Goal: Information Seeking & Learning: Compare options

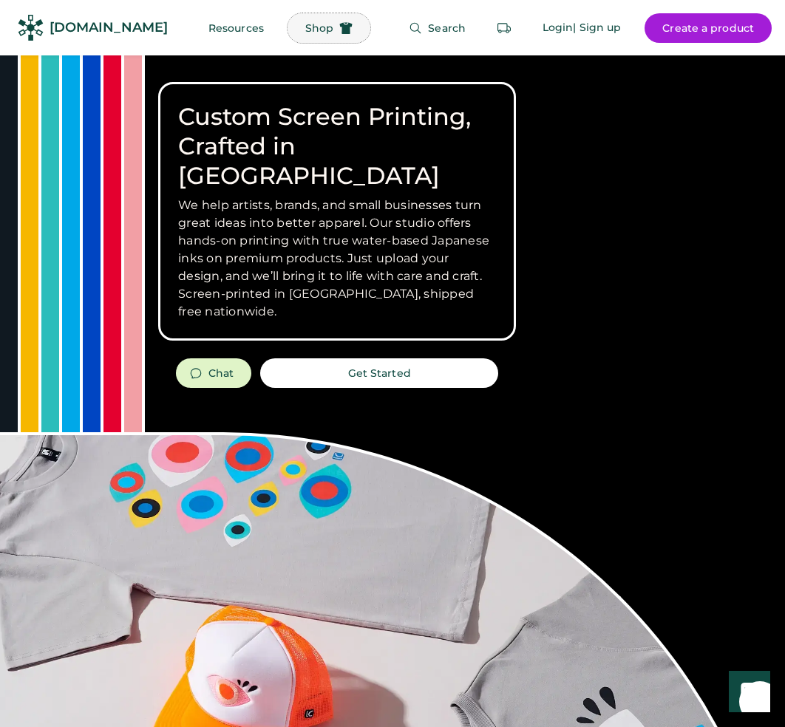
click at [305, 29] on span "Shop" at bounding box center [319, 28] width 28 height 10
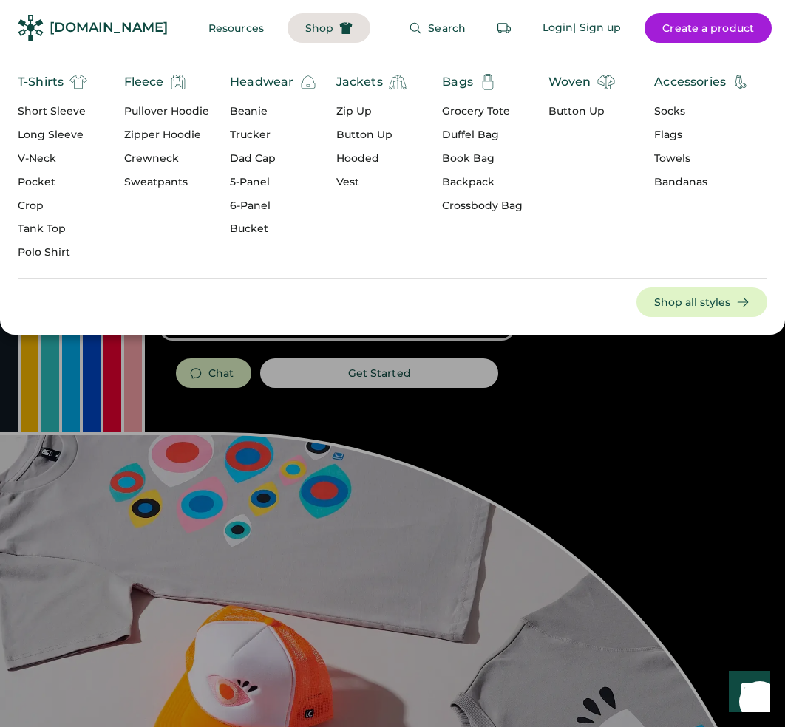
click at [256, 86] on div "Headwear" at bounding box center [262, 82] width 64 height 18
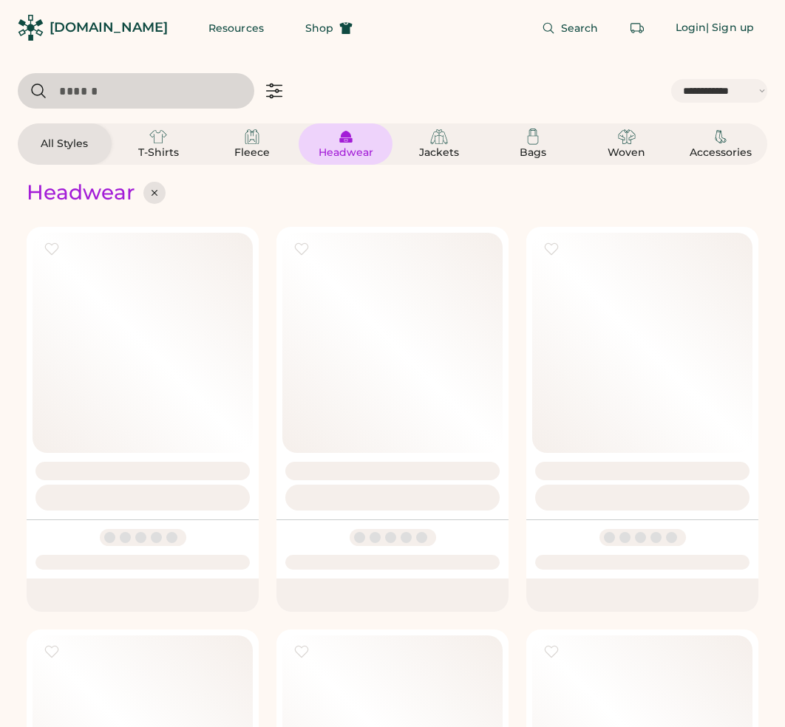
select select "*****"
select select "*"
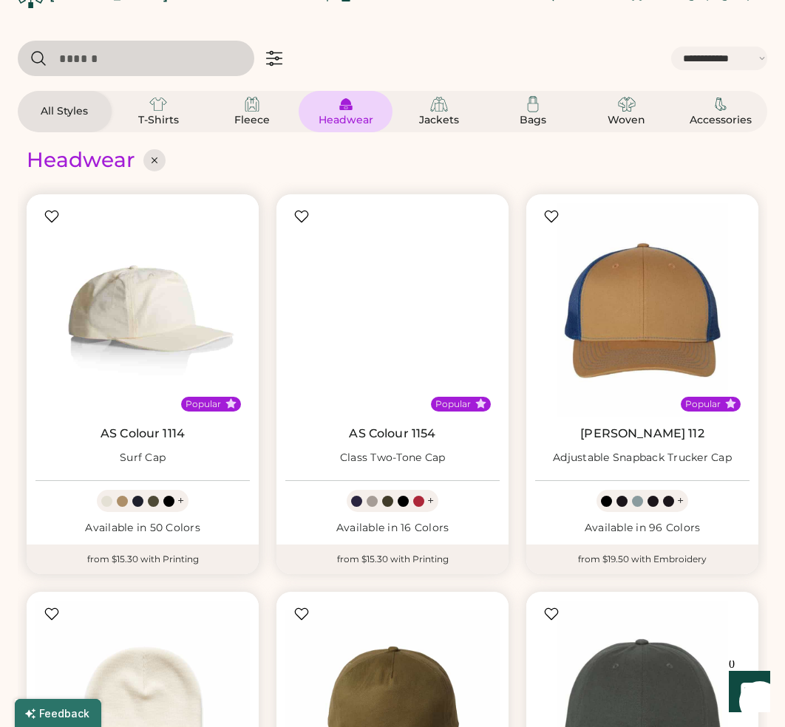
select select "*****"
select select "*"
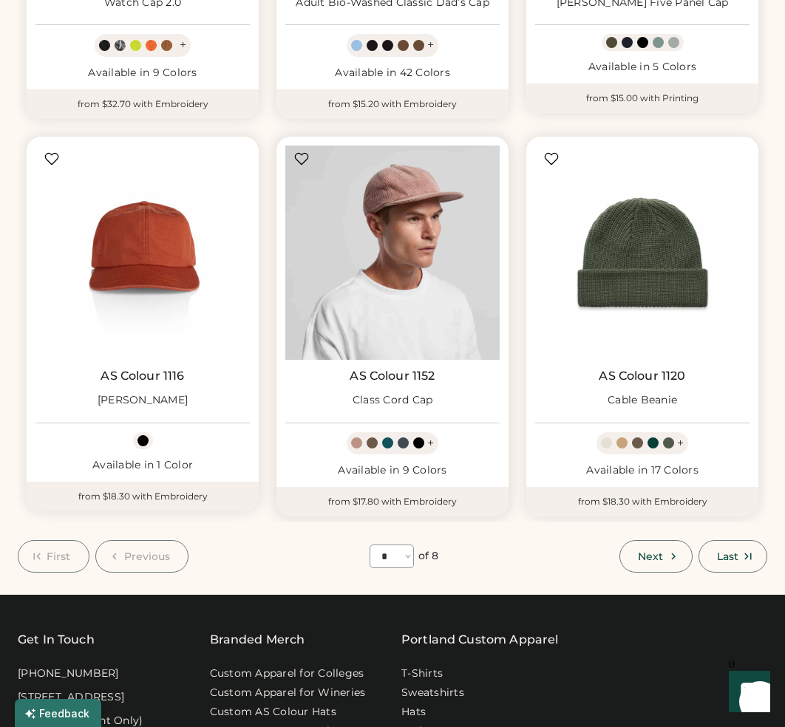
scroll to position [1375, 0]
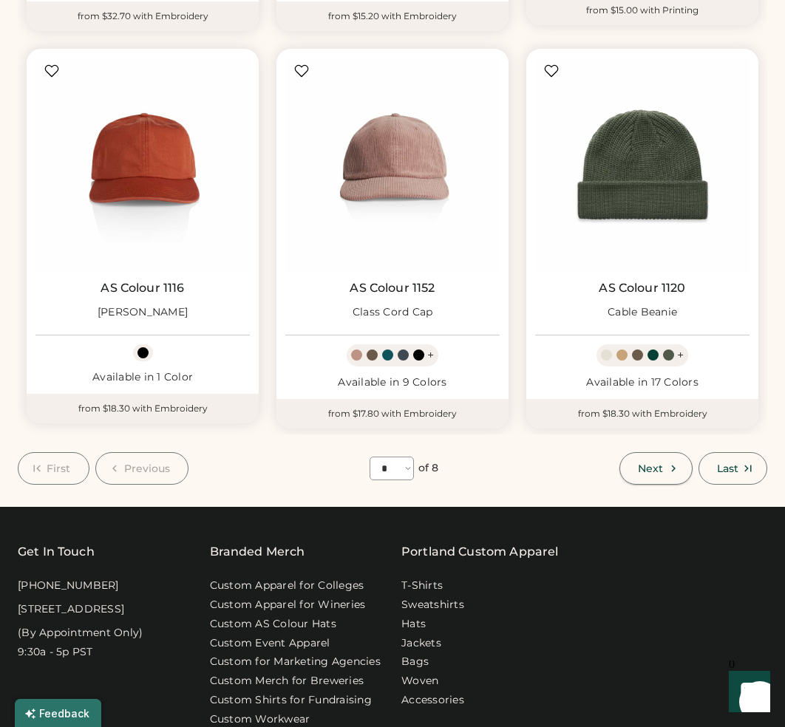
click at [670, 473] on icon at bounding box center [673, 468] width 13 height 13
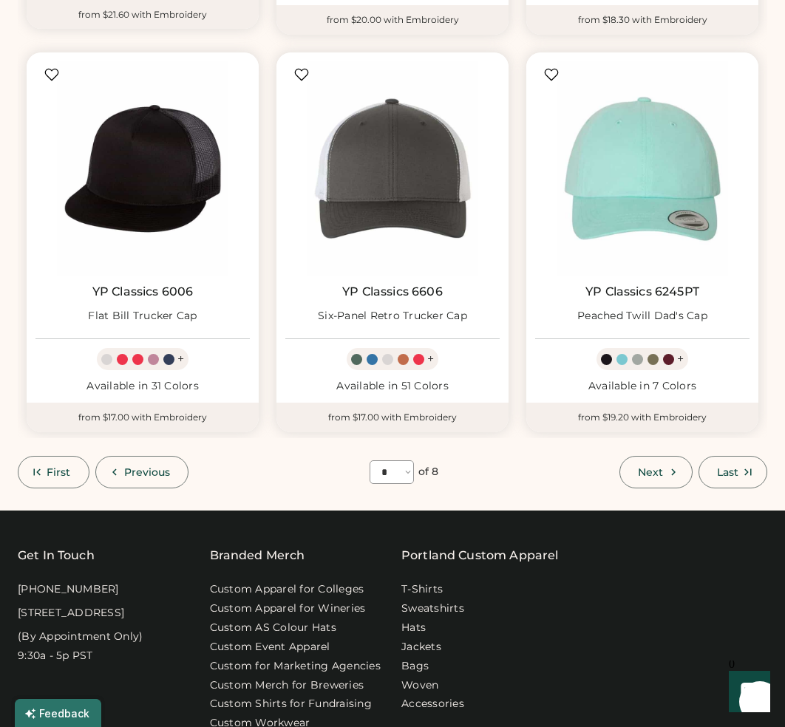
scroll to position [1406, 0]
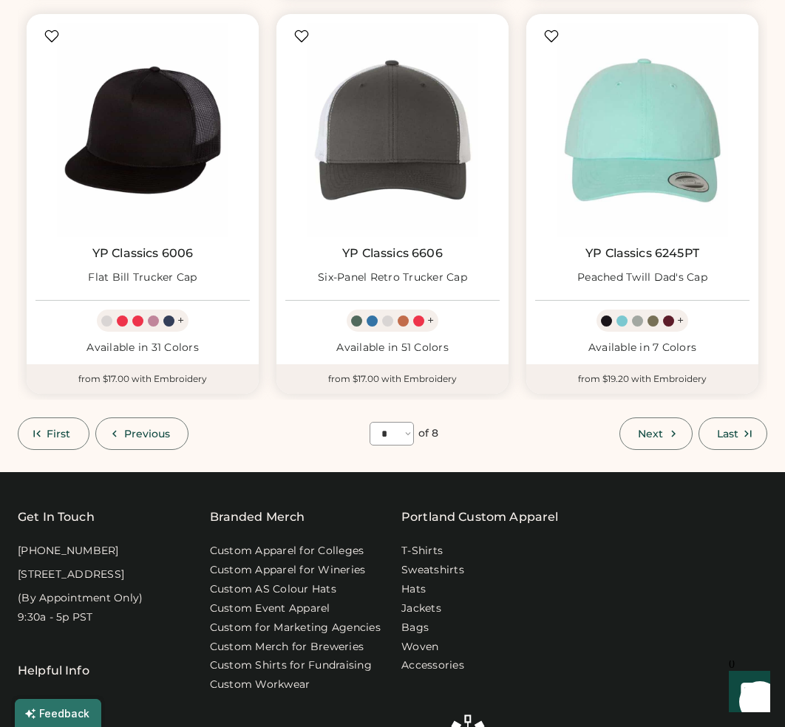
click at [666, 440] on button "Next" at bounding box center [655, 434] width 72 height 33
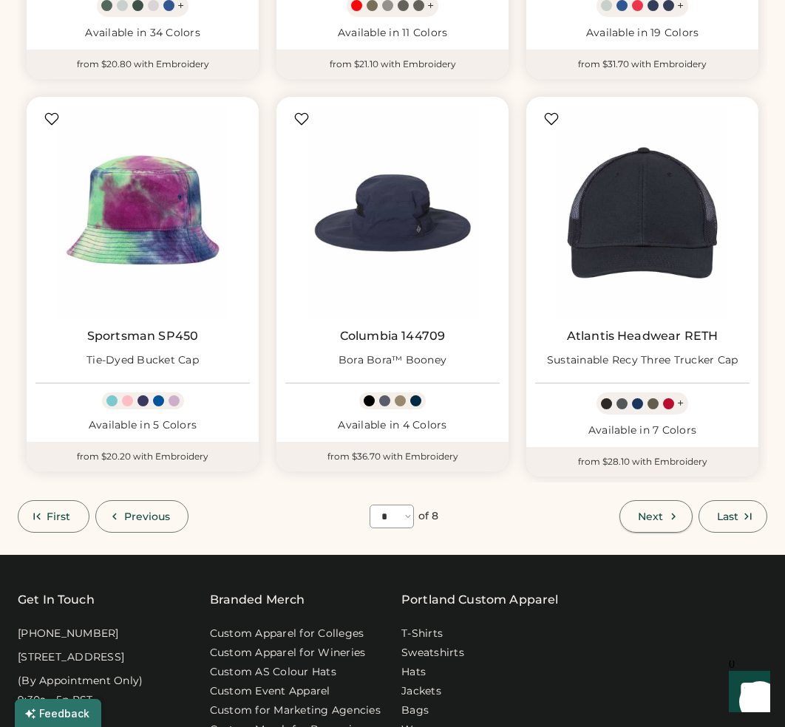
click at [653, 520] on span "Next" at bounding box center [650, 516] width 25 height 10
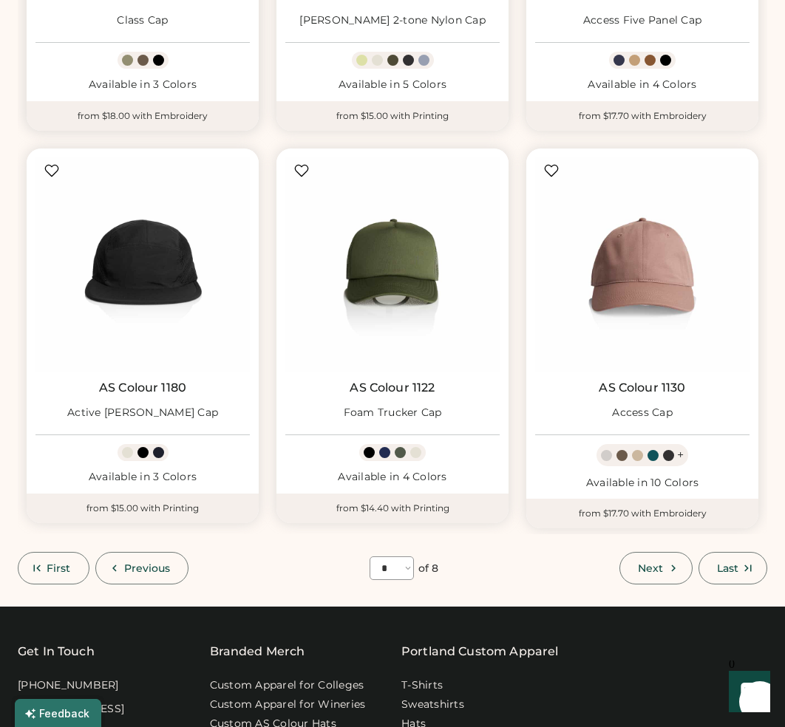
scroll to position [1263, 0]
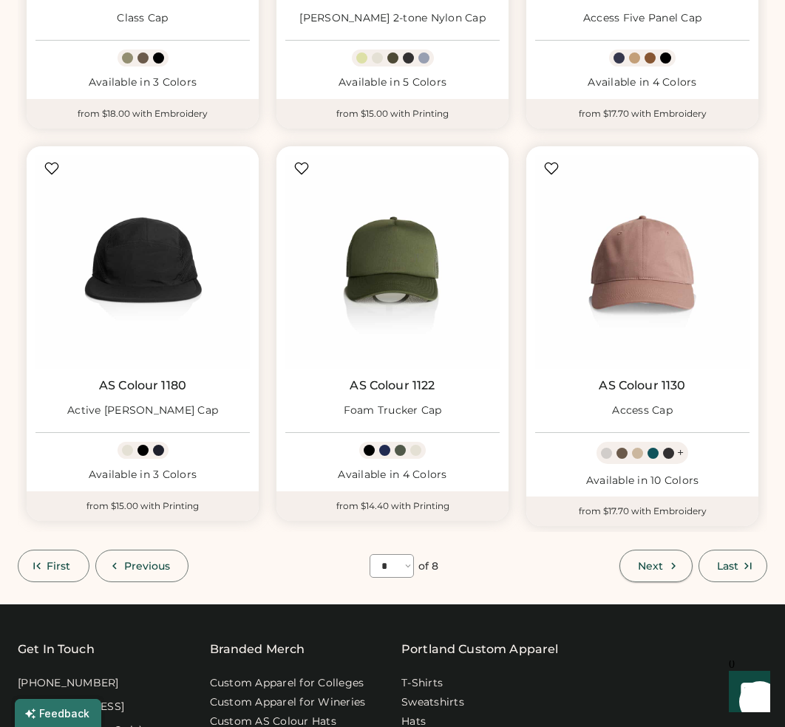
click at [648, 559] on button "Next" at bounding box center [655, 566] width 72 height 33
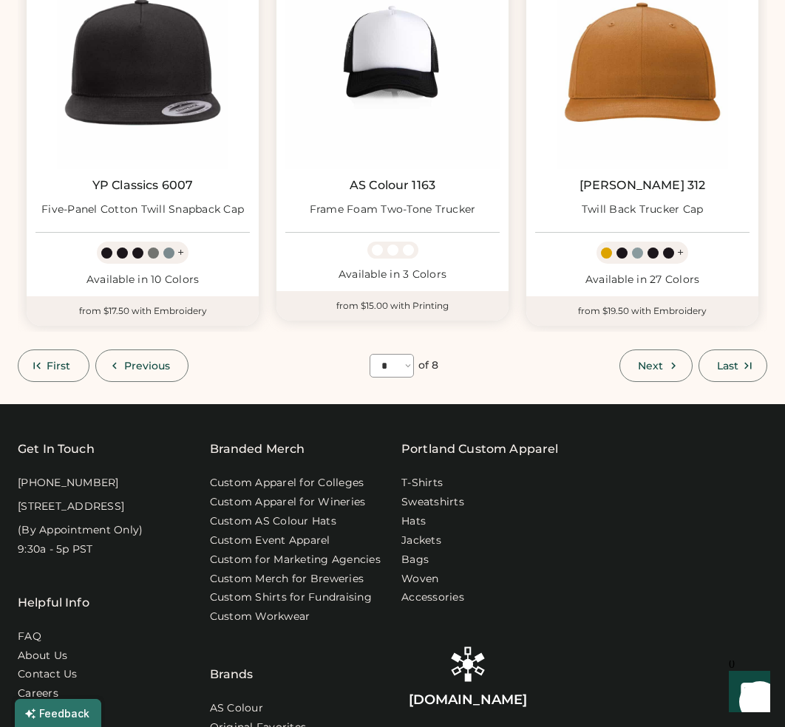
scroll to position [1475, 0]
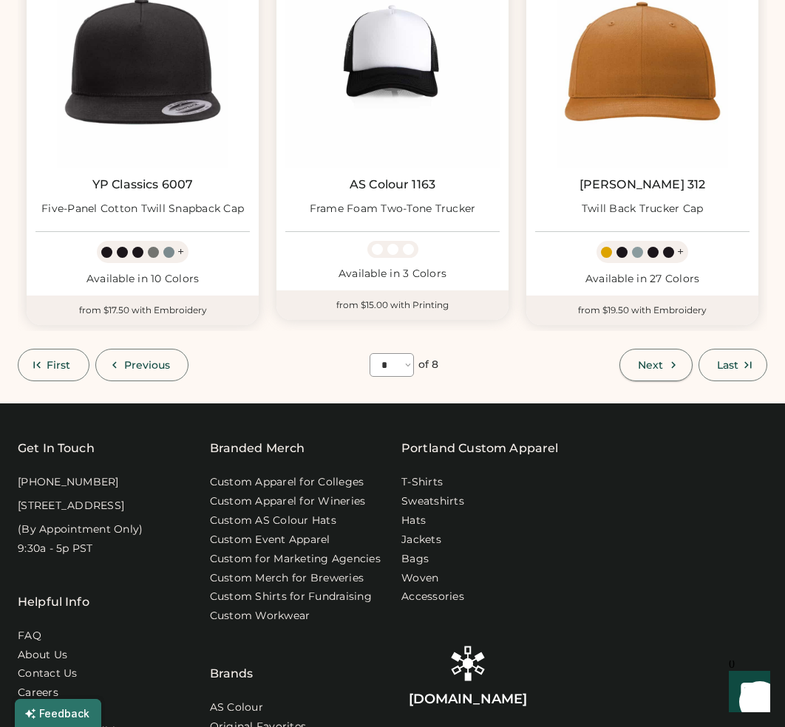
click at [656, 369] on span "Next" at bounding box center [650, 365] width 25 height 10
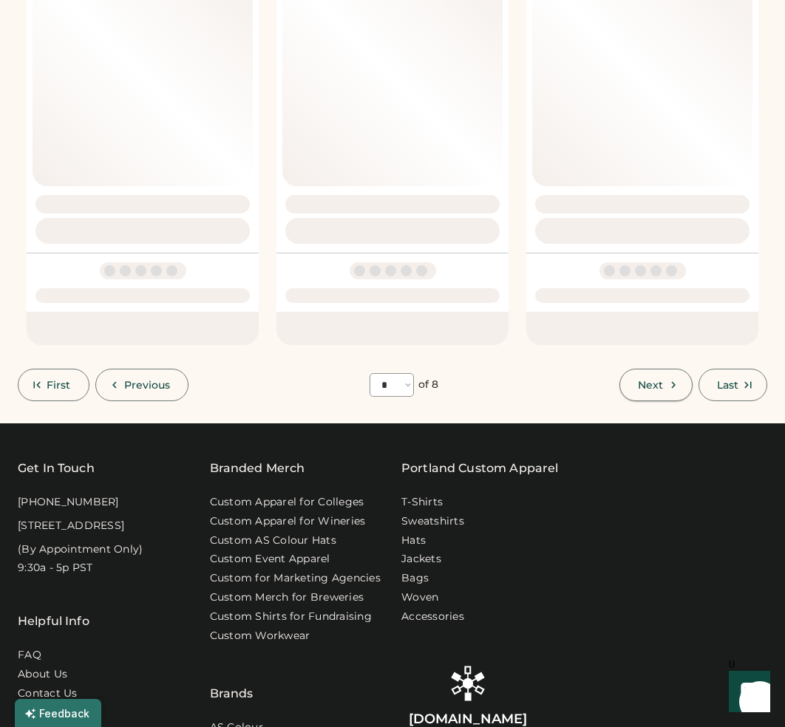
select select "*"
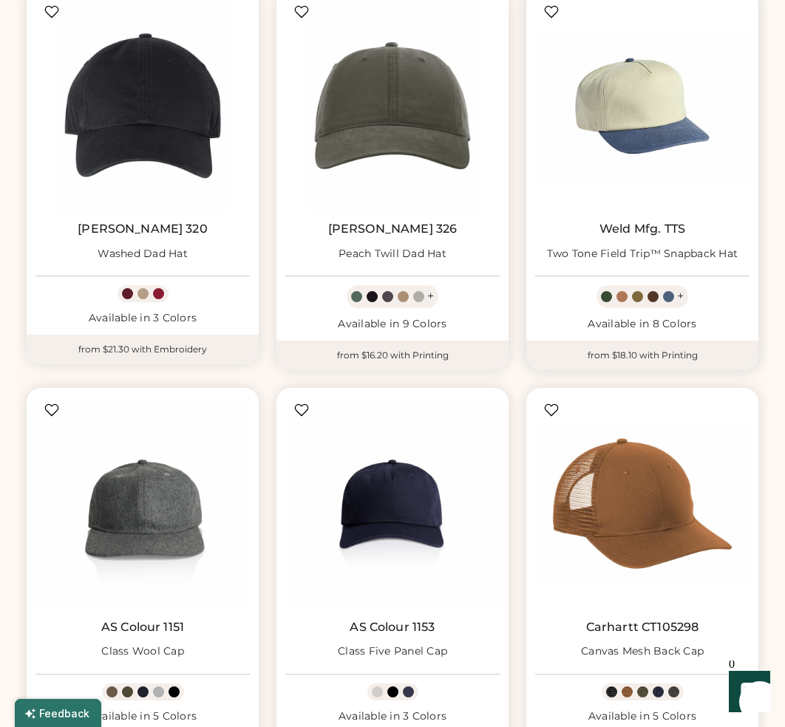
scroll to position [641, 0]
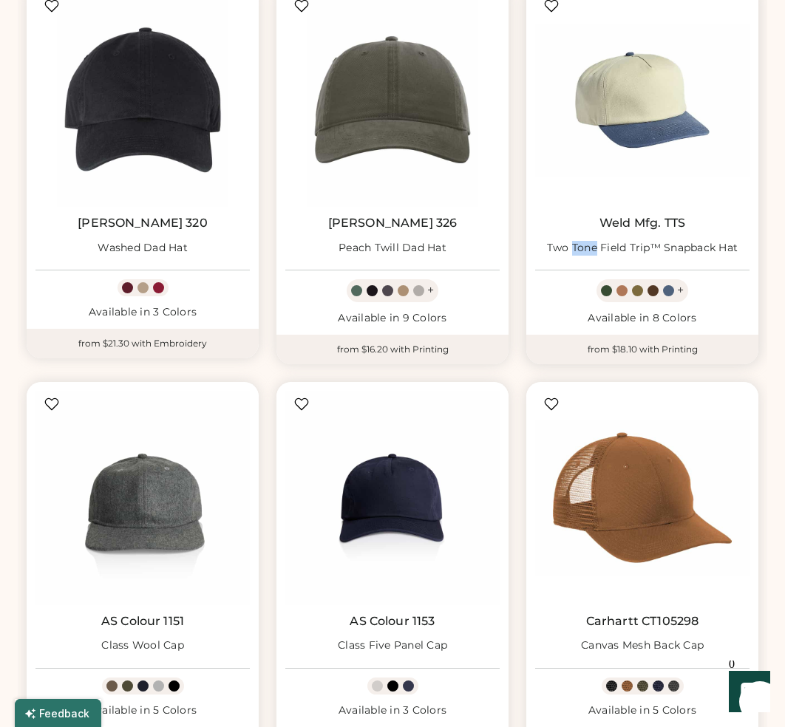
click at [619, 224] on link "Weld Mfg. TTS" at bounding box center [642, 223] width 86 height 15
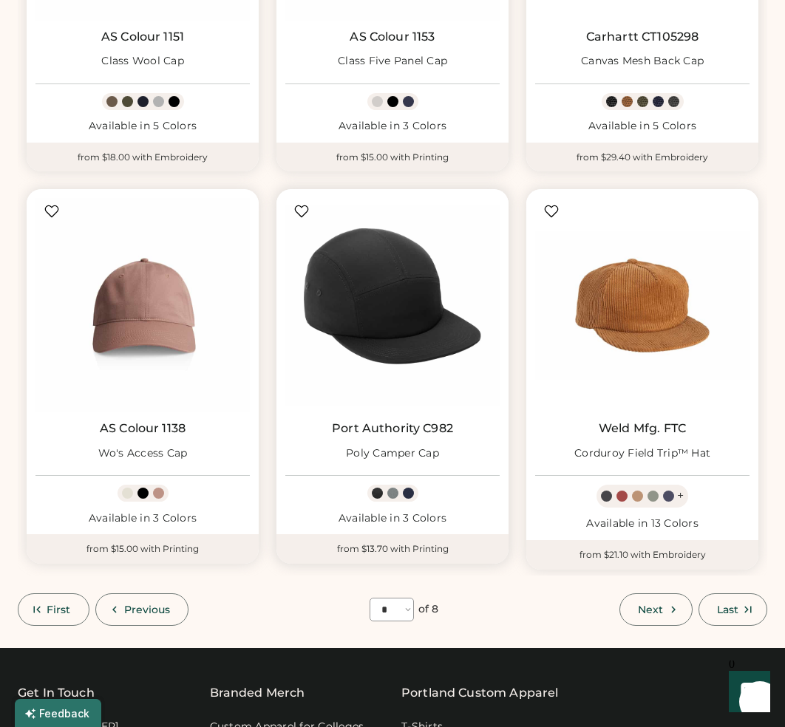
scroll to position [1234, 0]
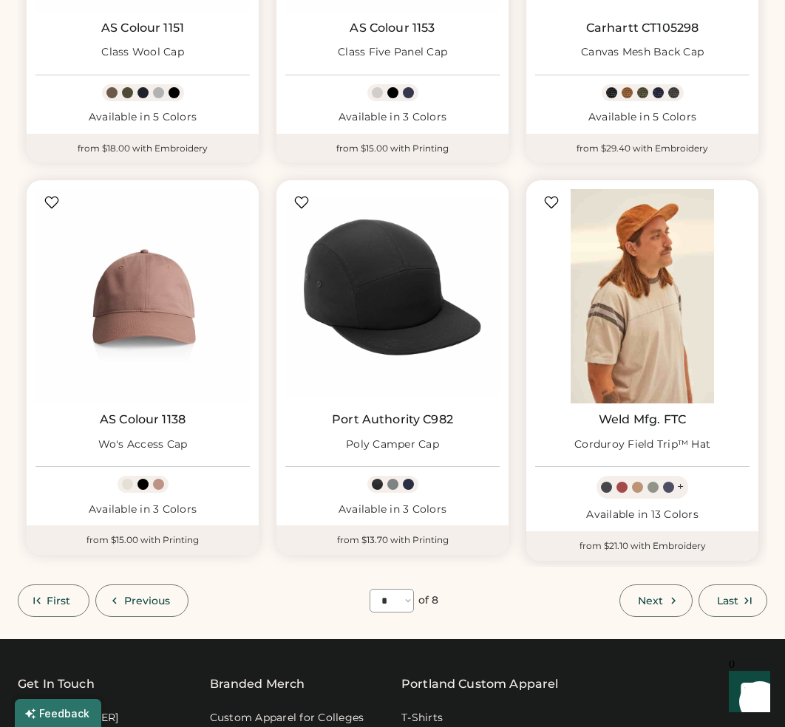
click at [681, 351] on img at bounding box center [642, 296] width 214 height 214
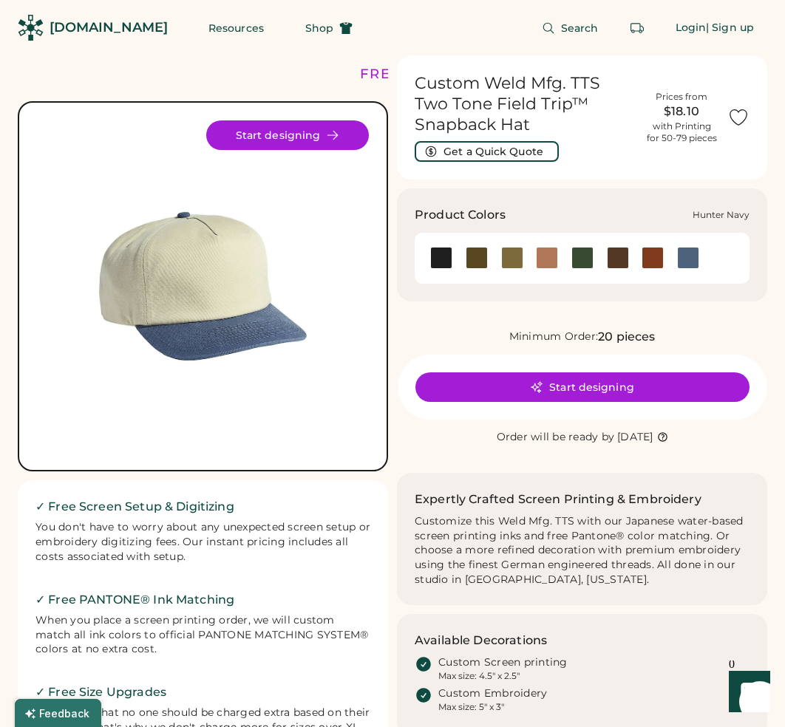
click at [585, 256] on div at bounding box center [582, 258] width 22 height 22
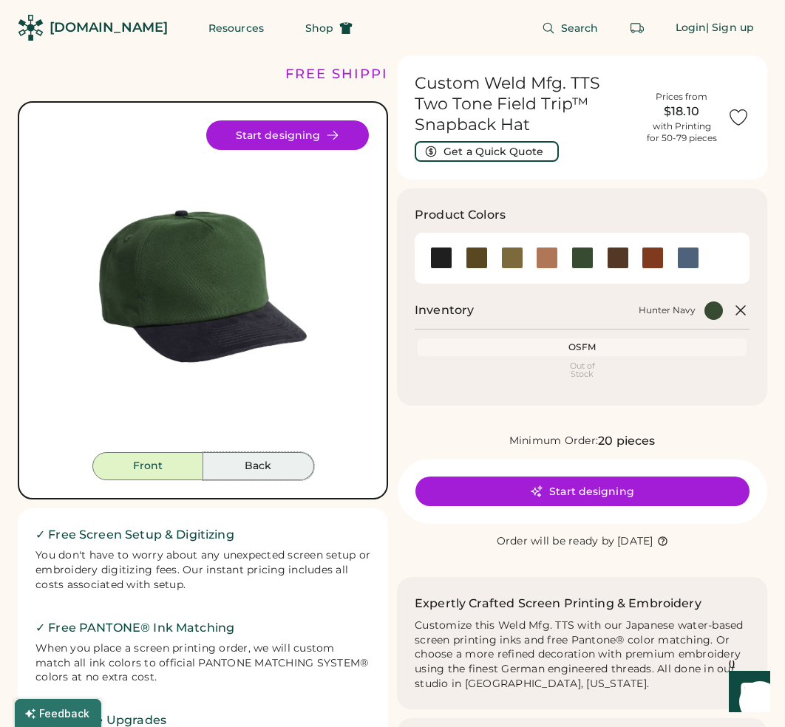
click at [237, 455] on button "Back" at bounding box center [258, 466] width 111 height 28
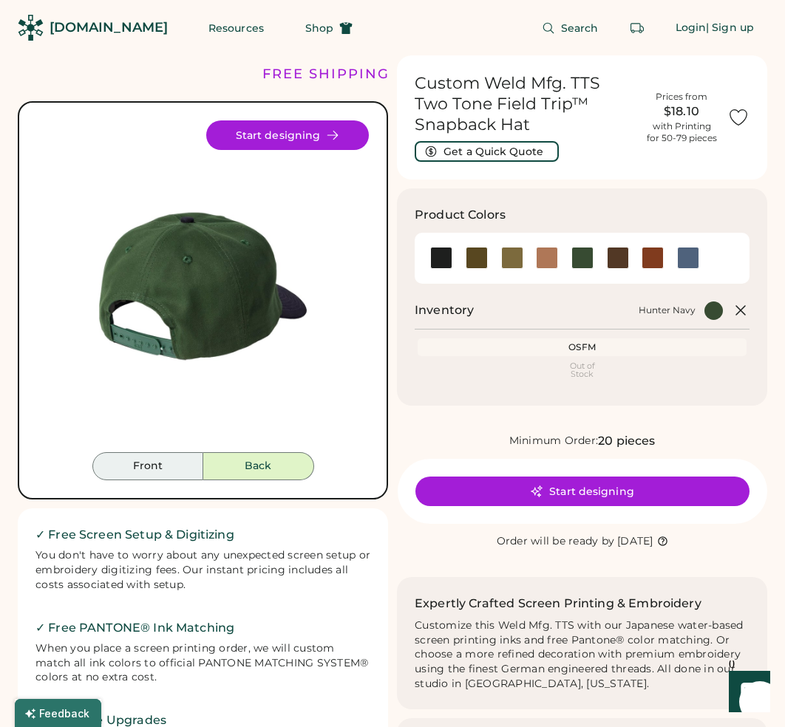
click at [174, 467] on button "Front" at bounding box center [147, 466] width 111 height 28
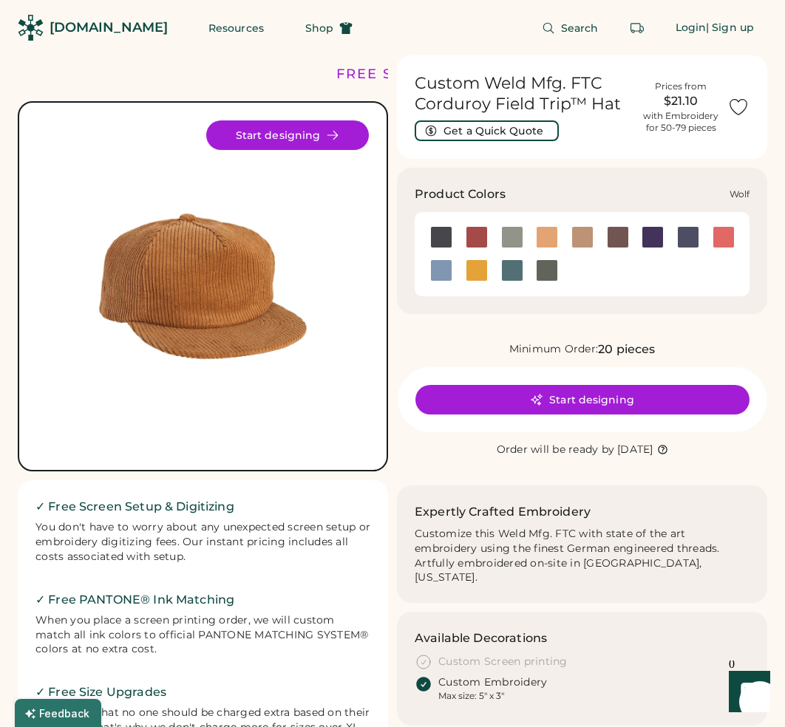
click at [553, 265] on div at bounding box center [547, 270] width 22 height 22
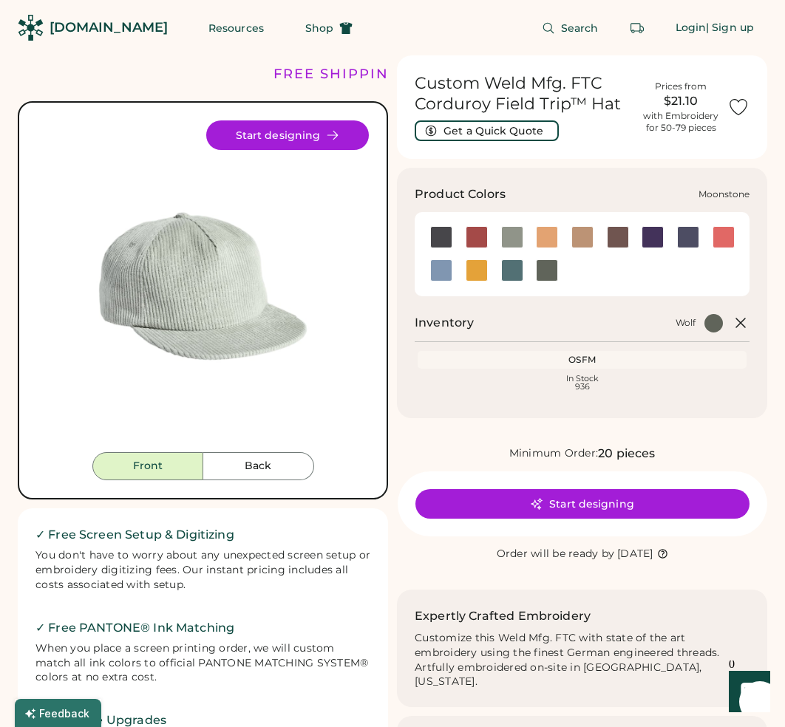
click at [647, 236] on div at bounding box center [652, 237] width 22 height 22
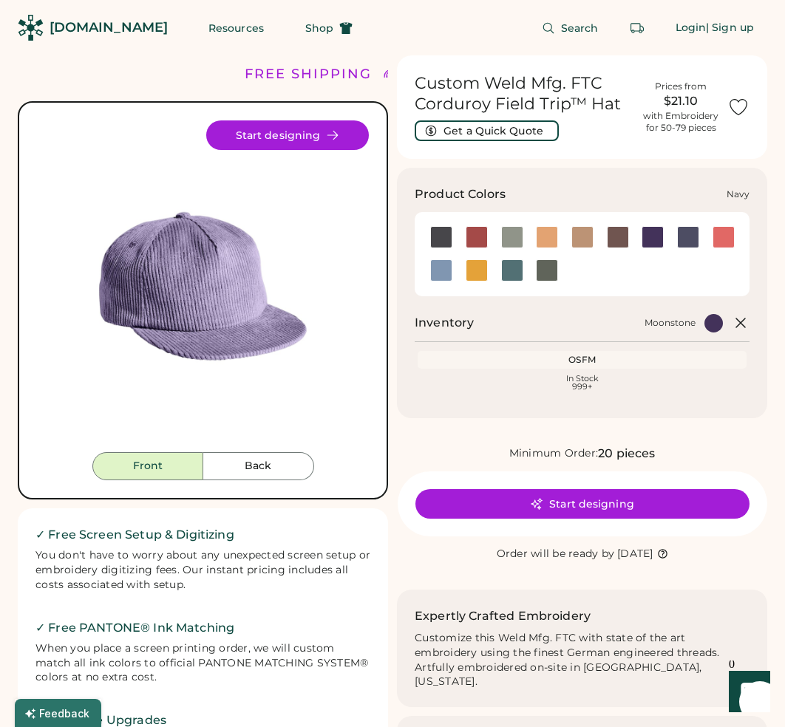
click at [692, 239] on div at bounding box center [688, 237] width 22 height 22
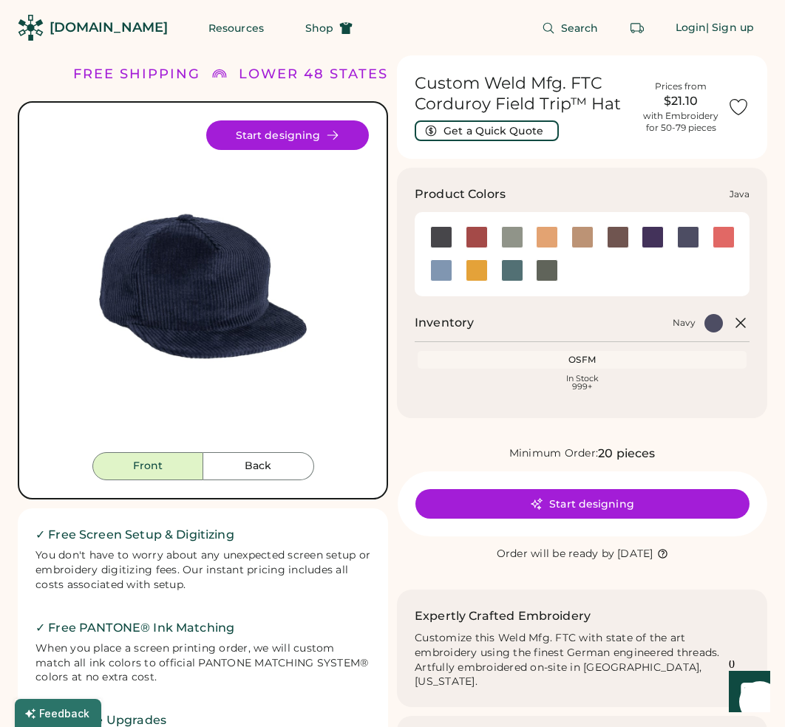
click at [615, 233] on div at bounding box center [618, 237] width 22 height 22
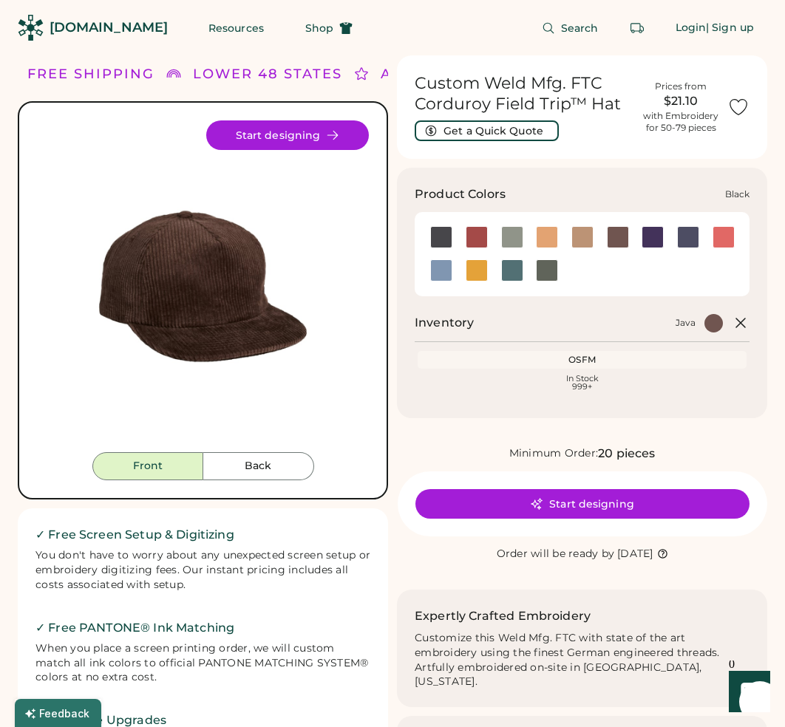
click at [443, 231] on div at bounding box center [441, 237] width 22 height 22
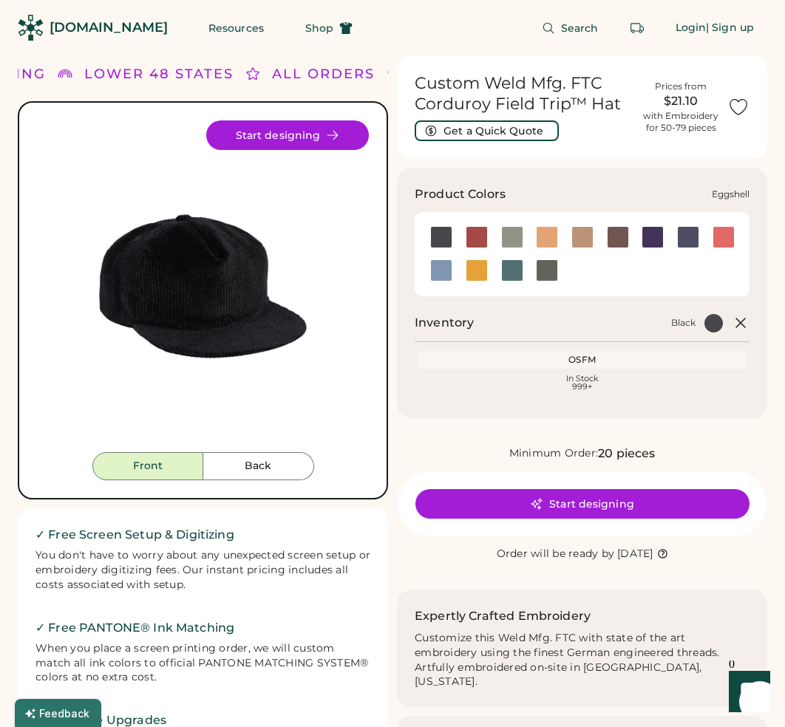
click at [580, 230] on div at bounding box center [582, 237] width 22 height 22
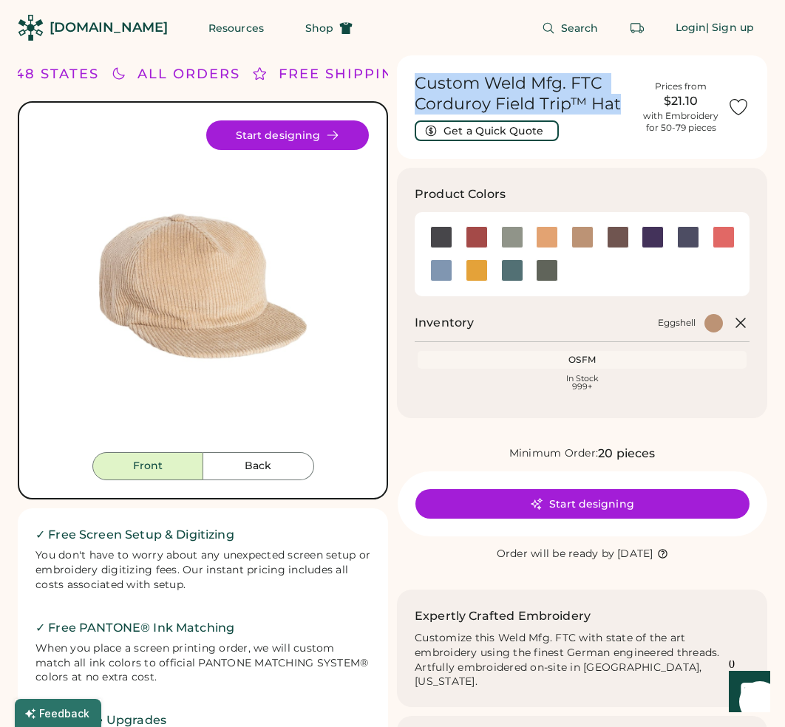
drag, startPoint x: 621, startPoint y: 104, endPoint x: 416, endPoint y: 86, distance: 205.5
click at [416, 86] on h1 "Custom Weld Mfg. FTC Corduroy Field Trip™ Hat" at bounding box center [524, 93] width 219 height 41
copy h1 "Custom Weld Mfg. FTC Corduroy Field Trip™ Hat"
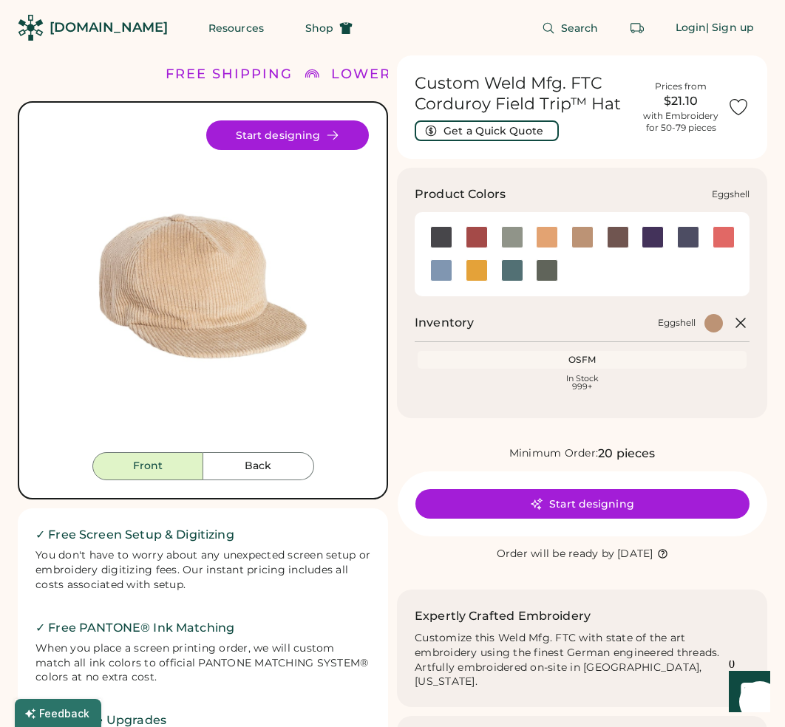
click at [583, 234] on div at bounding box center [582, 237] width 22 height 22
click at [533, 235] on div at bounding box center [546, 237] width 35 height 22
click at [548, 234] on div at bounding box center [547, 237] width 22 height 22
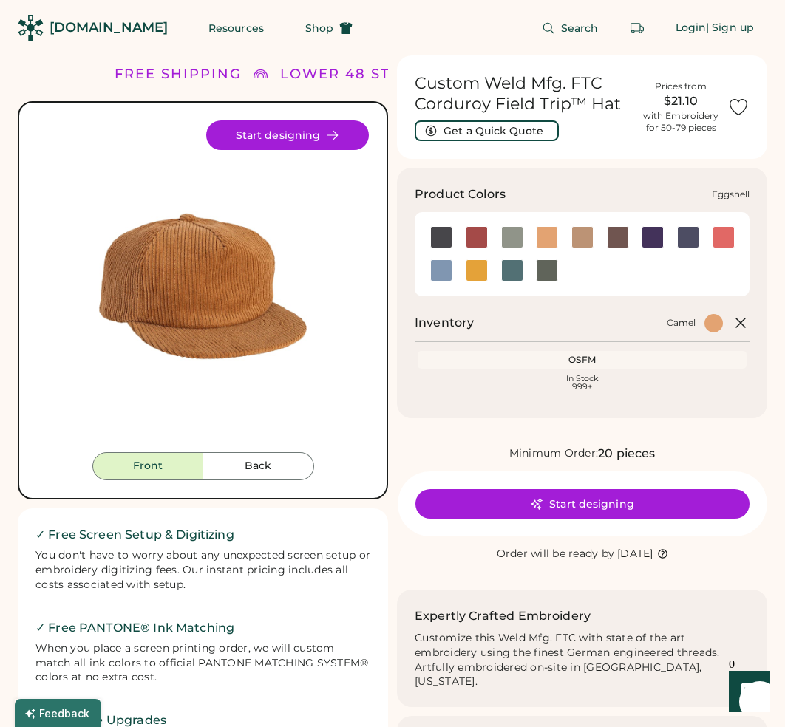
click at [580, 234] on div at bounding box center [582, 237] width 22 height 22
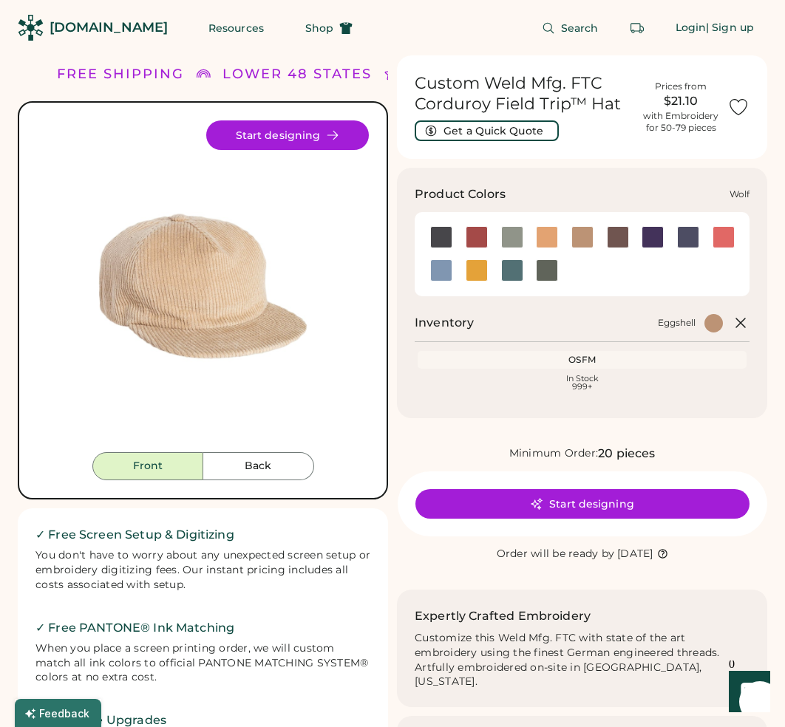
click at [544, 269] on div at bounding box center [547, 270] width 22 height 22
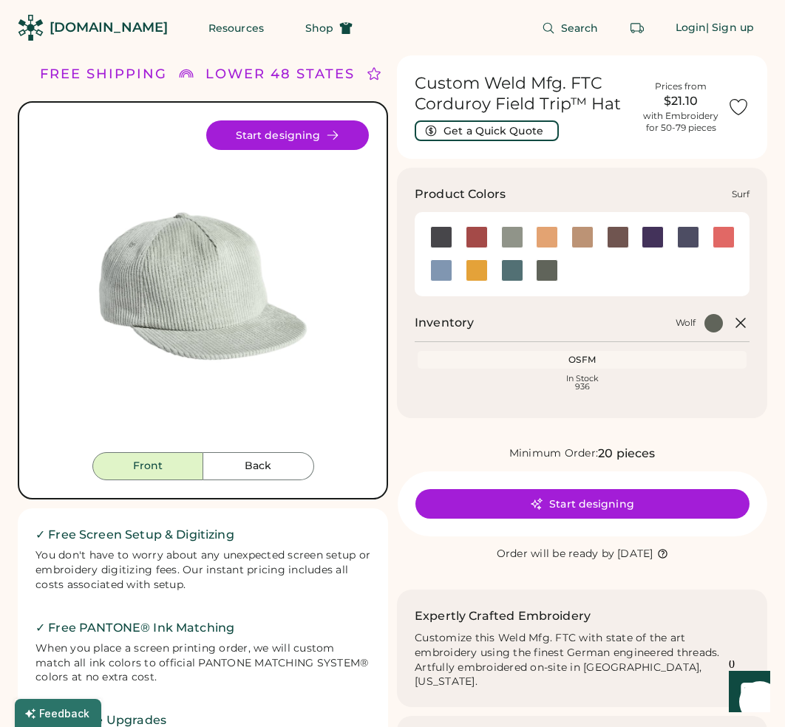
click at [510, 273] on div at bounding box center [512, 270] width 22 height 22
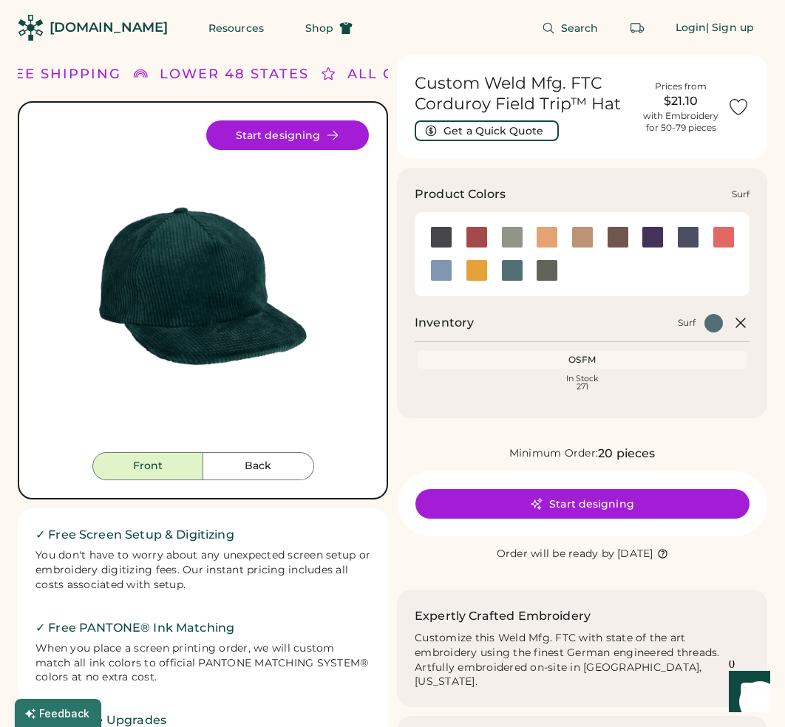
click at [510, 273] on div at bounding box center [512, 270] width 22 height 22
click at [658, 228] on div at bounding box center [652, 237] width 22 height 22
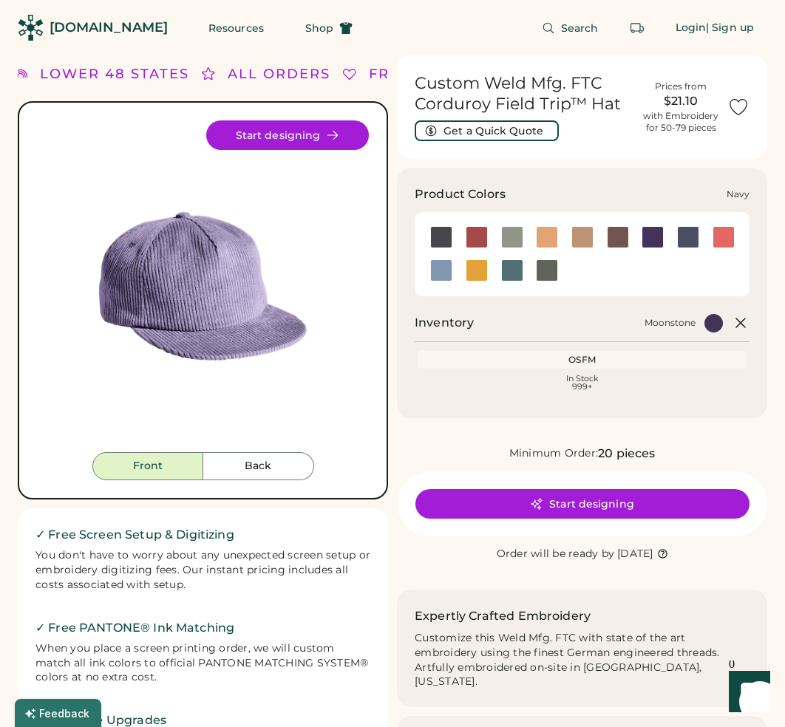
click at [689, 242] on div at bounding box center [688, 237] width 22 height 22
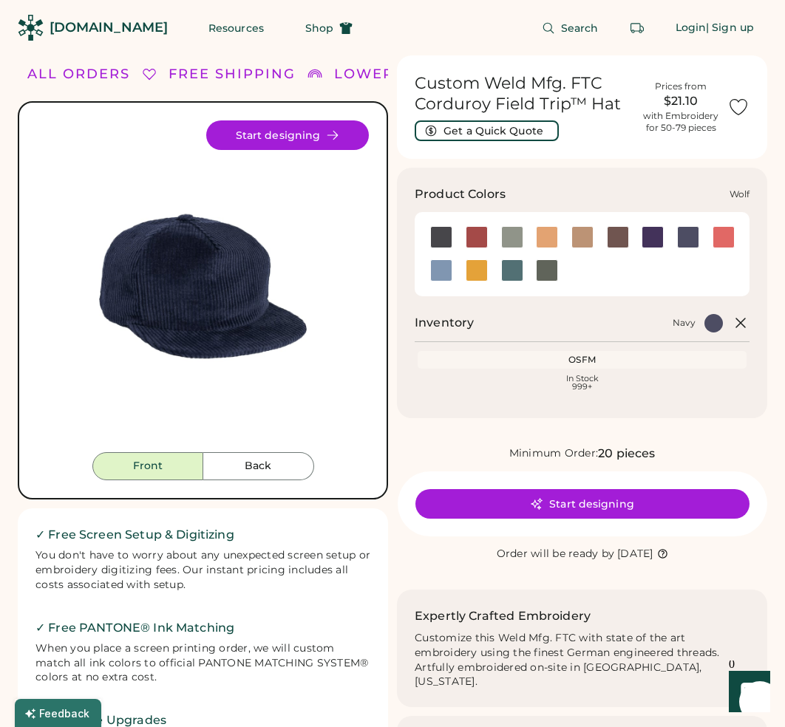
click at [558, 273] on div at bounding box center [546, 270] width 35 height 22
click at [543, 271] on div at bounding box center [547, 270] width 22 height 22
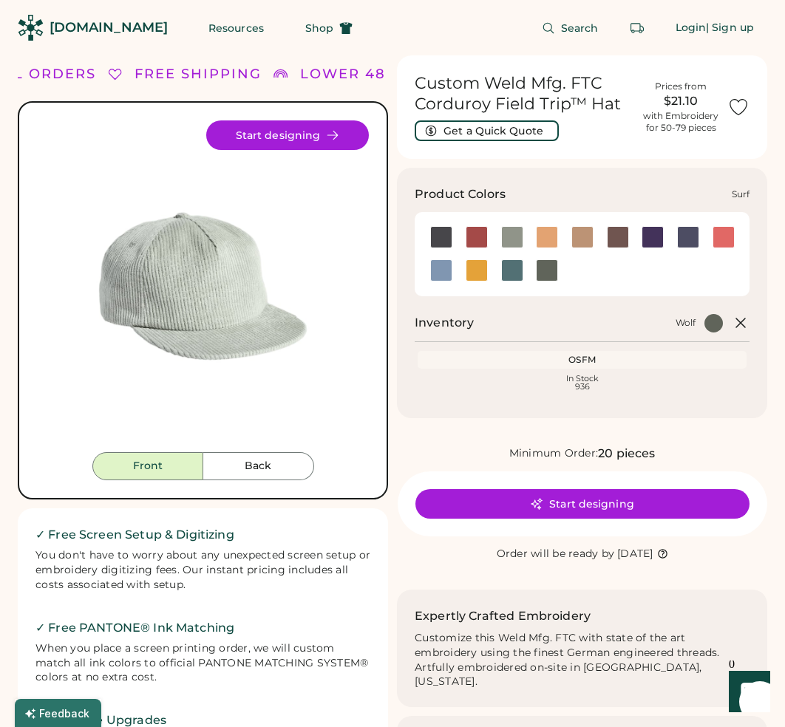
click at [514, 270] on div at bounding box center [512, 270] width 22 height 22
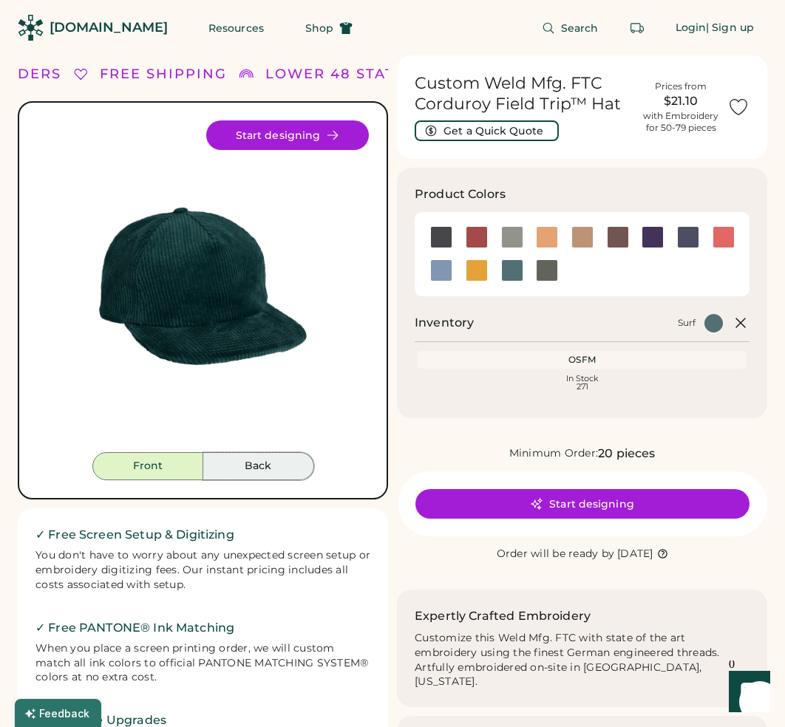
click at [240, 471] on button "Back" at bounding box center [258, 466] width 111 height 28
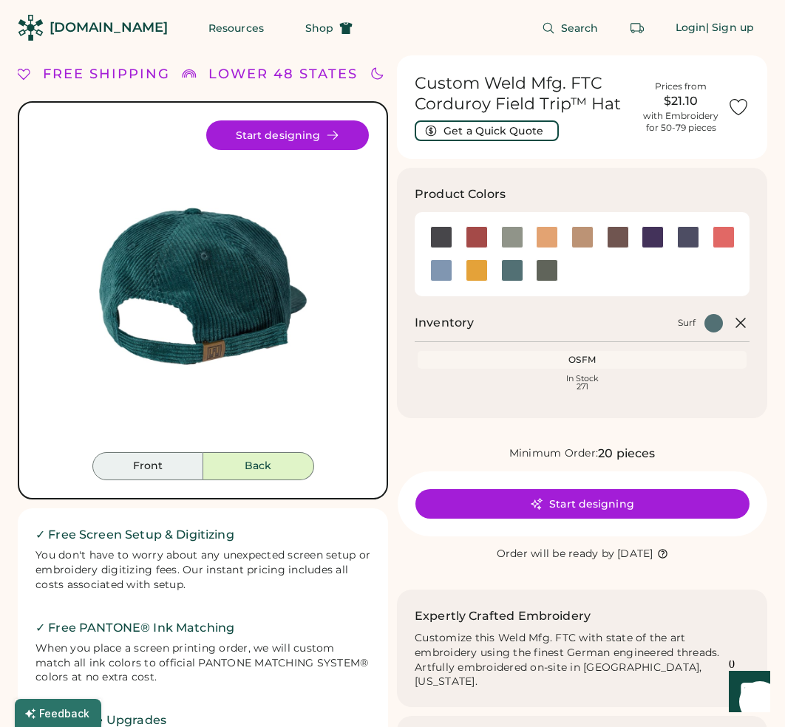
click at [186, 463] on button "Front" at bounding box center [147, 466] width 111 height 28
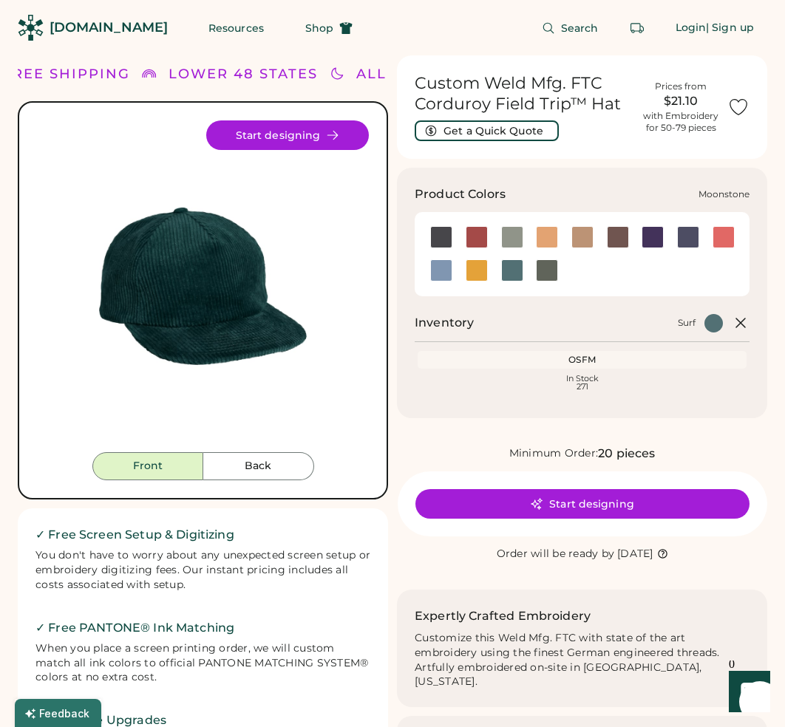
click at [654, 236] on div at bounding box center [652, 237] width 22 height 22
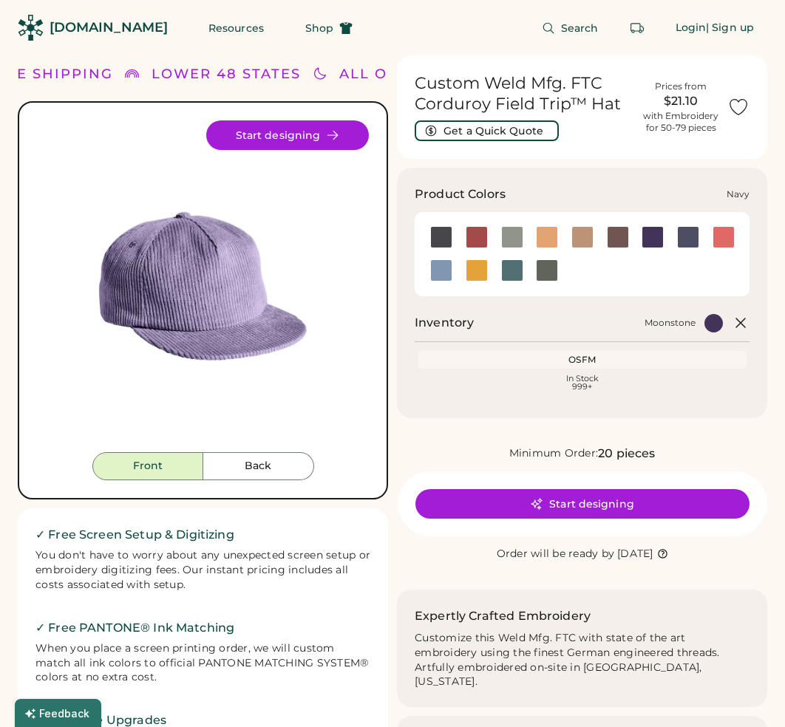
click at [689, 236] on div at bounding box center [688, 237] width 22 height 22
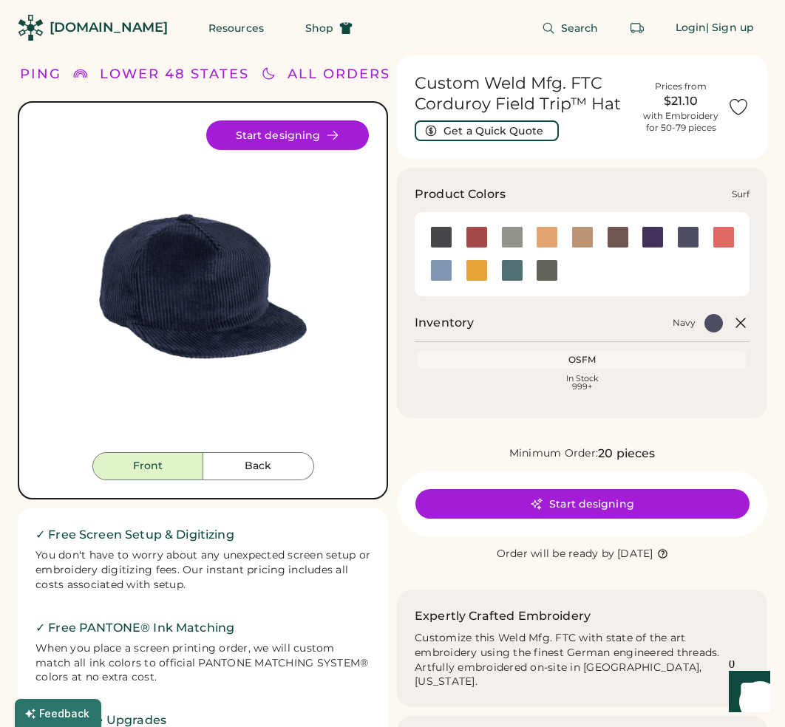
click at [511, 271] on div at bounding box center [512, 270] width 22 height 22
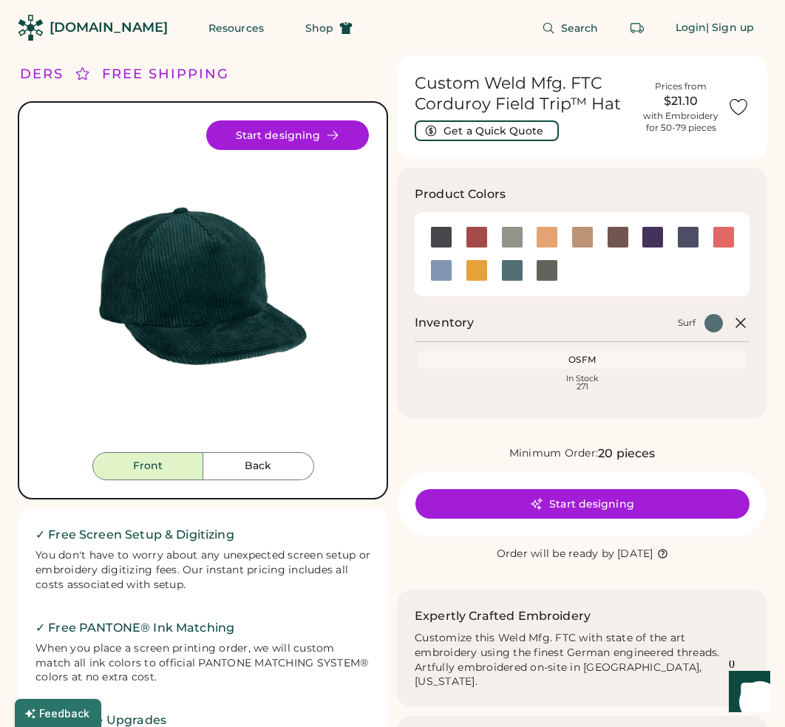
click at [498, 163] on div "Custom Weld Mfg. FTC Corduroy Field Trip™ Hat Get a Quick Quote Prices from $21…" at bounding box center [582, 558] width 370 height 1007
click at [486, 191] on h3 "Product Colors" at bounding box center [460, 194] width 91 height 18
click at [559, 30] on button "Search" at bounding box center [570, 28] width 92 height 30
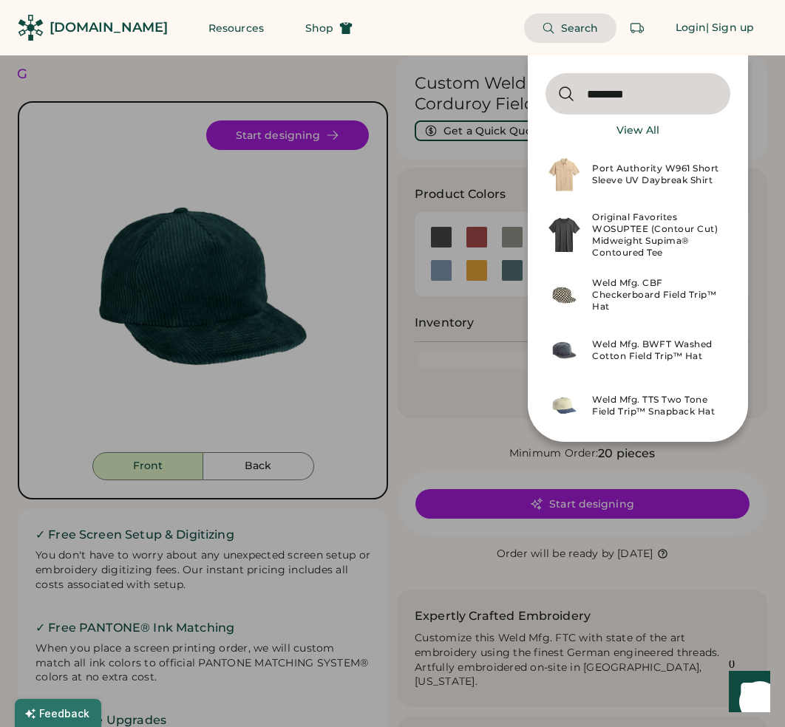
type input "********"
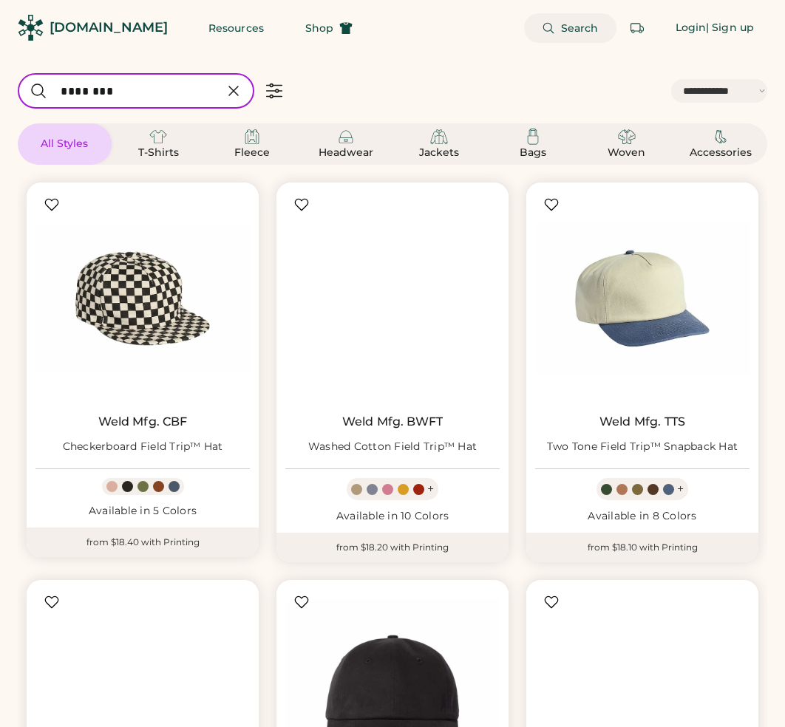
select select "*****"
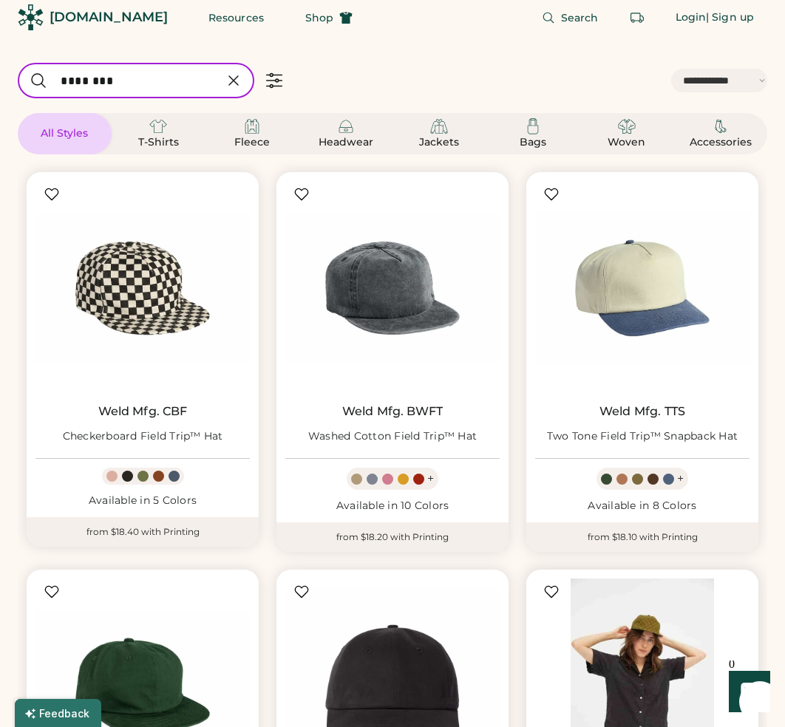
select select "*****"
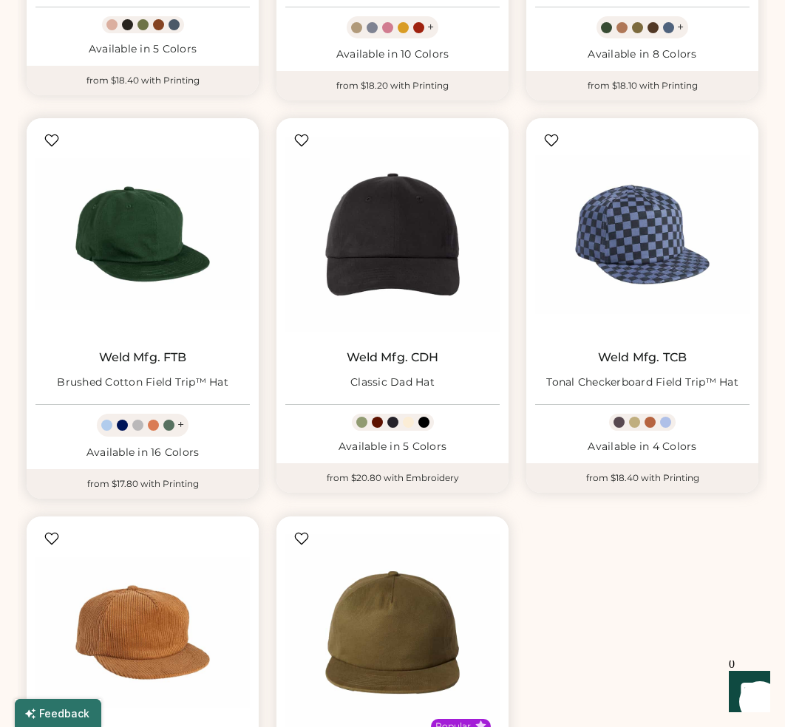
scroll to position [461, 0]
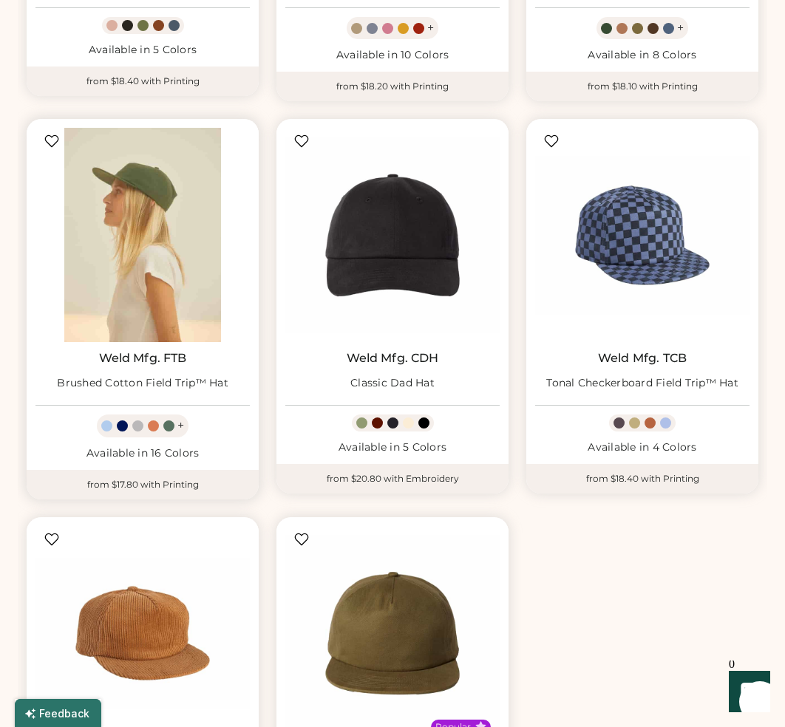
click at [154, 236] on img at bounding box center [142, 235] width 214 height 214
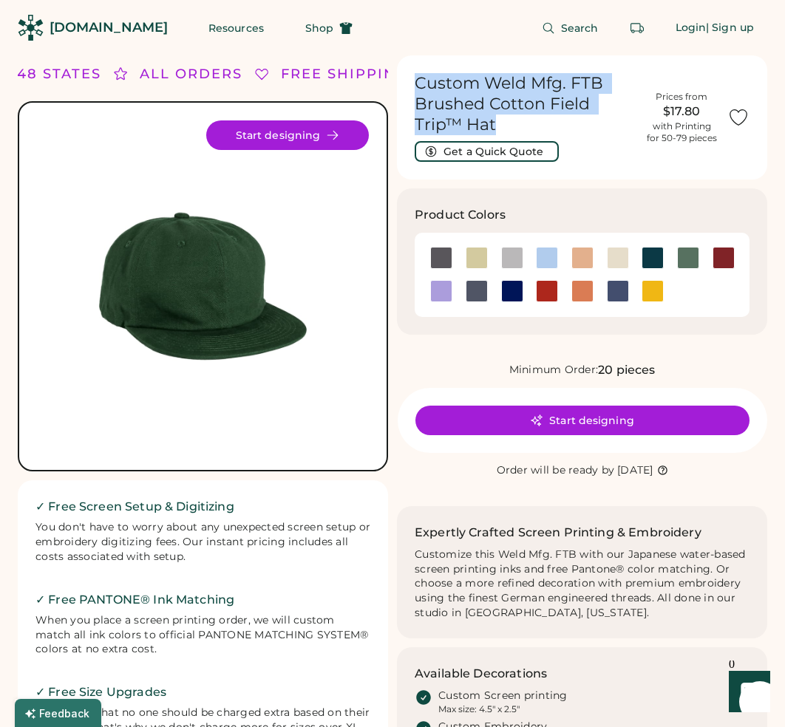
drag, startPoint x: 501, startPoint y: 124, endPoint x: 416, endPoint y: 81, distance: 95.2
click at [416, 81] on h1 "Custom Weld Mfg. FTB Brushed Cotton Field Trip™ Hat" at bounding box center [525, 104] width 221 height 62
copy h1 "Custom Weld Mfg. FTB Brushed Cotton Field Trip™ Hat"
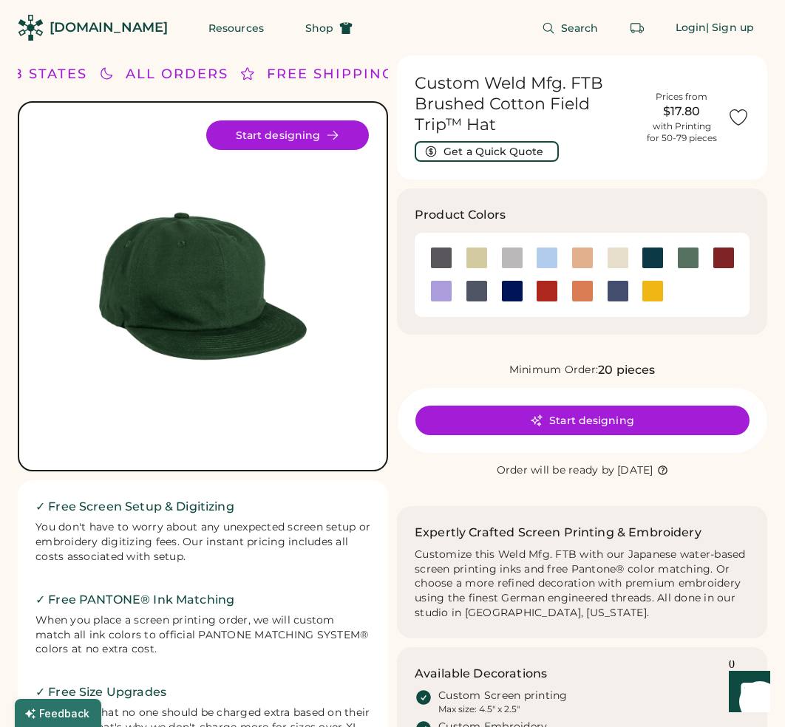
click at [611, 213] on div "Product Colors" at bounding box center [578, 215] width 326 height 18
click at [684, 256] on div at bounding box center [688, 258] width 22 height 22
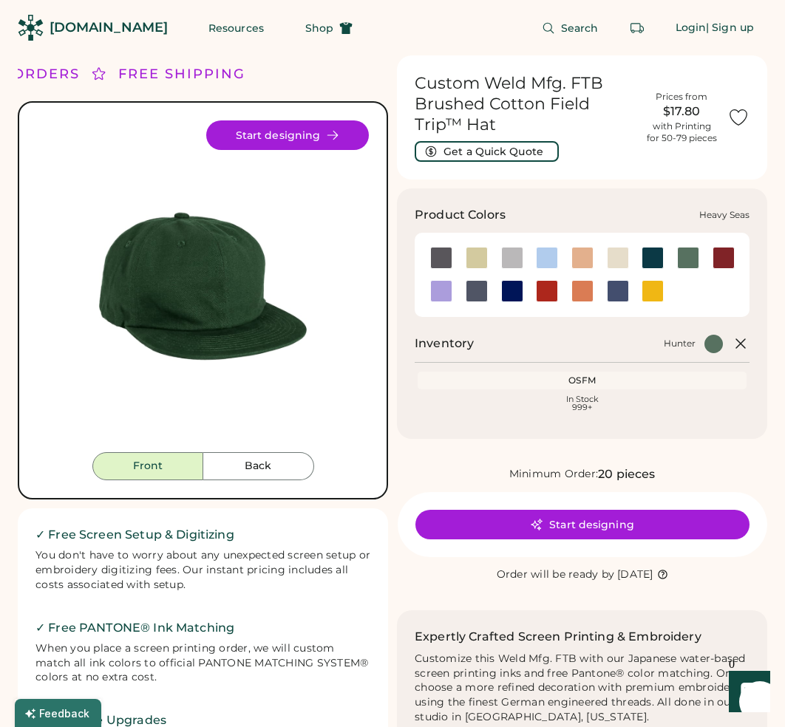
click at [657, 256] on div at bounding box center [652, 258] width 22 height 22
click at [742, 347] on icon at bounding box center [741, 344] width 18 height 18
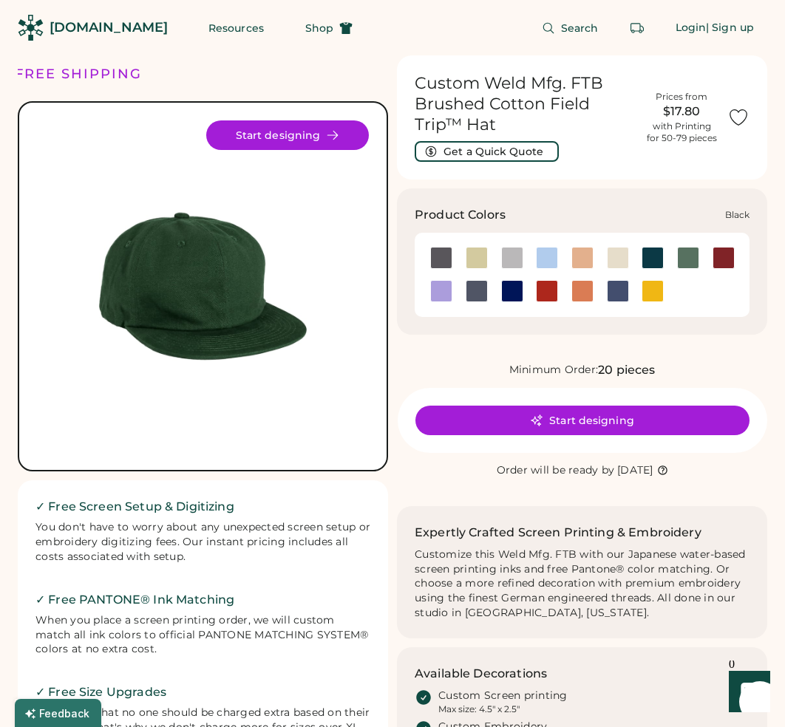
click at [449, 255] on div at bounding box center [441, 258] width 22 height 22
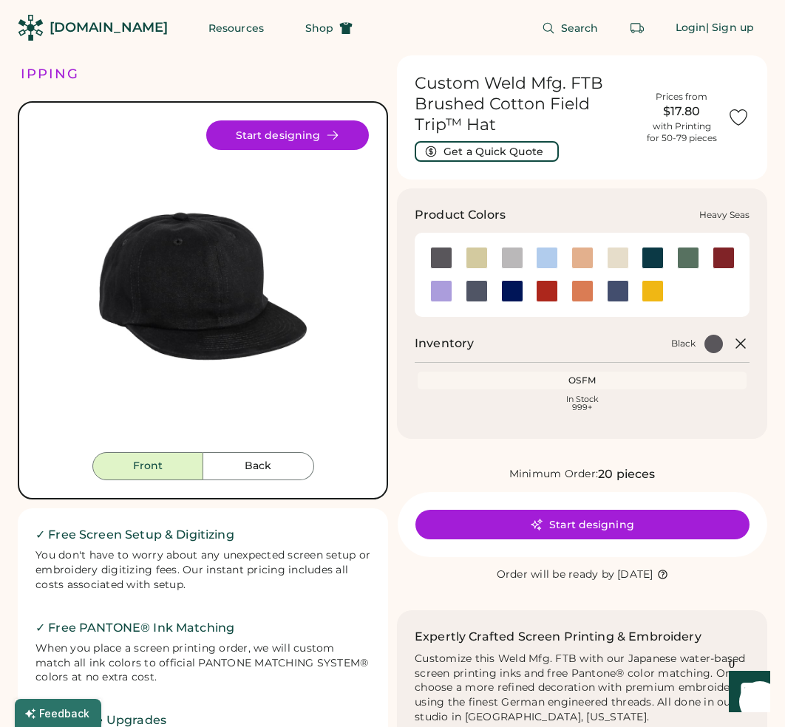
click at [654, 262] on div at bounding box center [652, 258] width 22 height 22
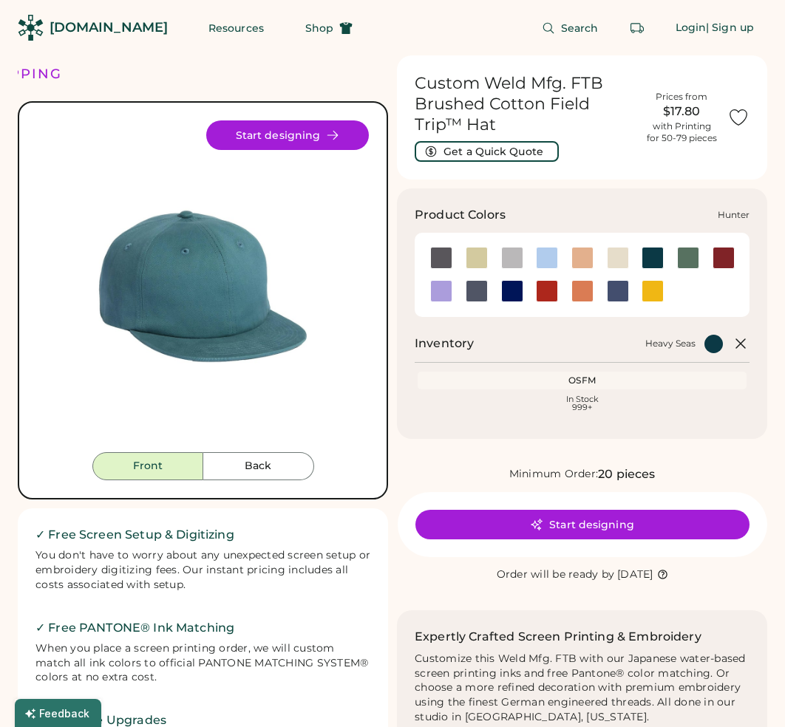
click at [688, 266] on div at bounding box center [688, 258] width 22 height 22
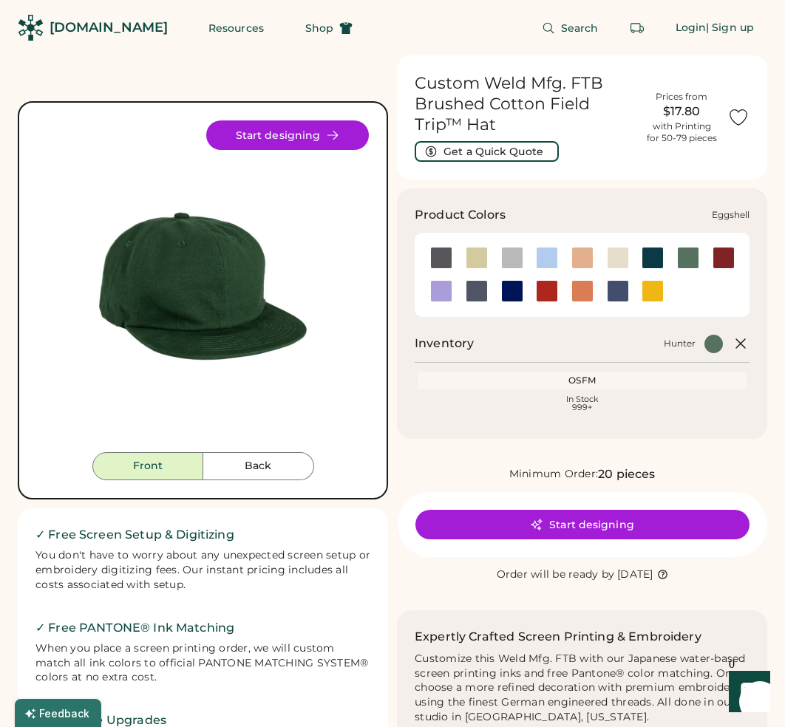
click at [624, 257] on div at bounding box center [618, 258] width 22 height 22
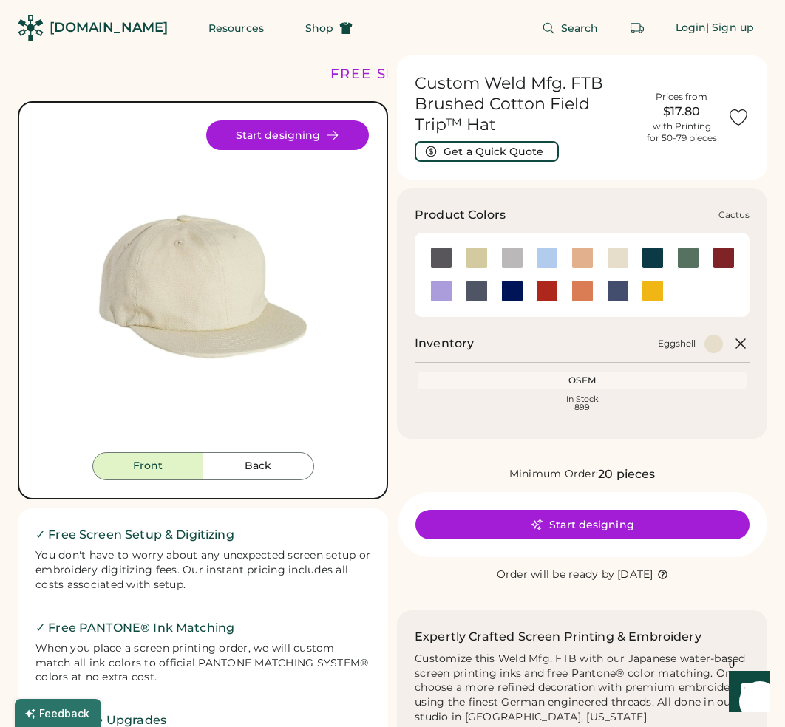
click at [481, 266] on div at bounding box center [477, 258] width 22 height 22
click at [480, 259] on div at bounding box center [477, 258] width 22 height 22
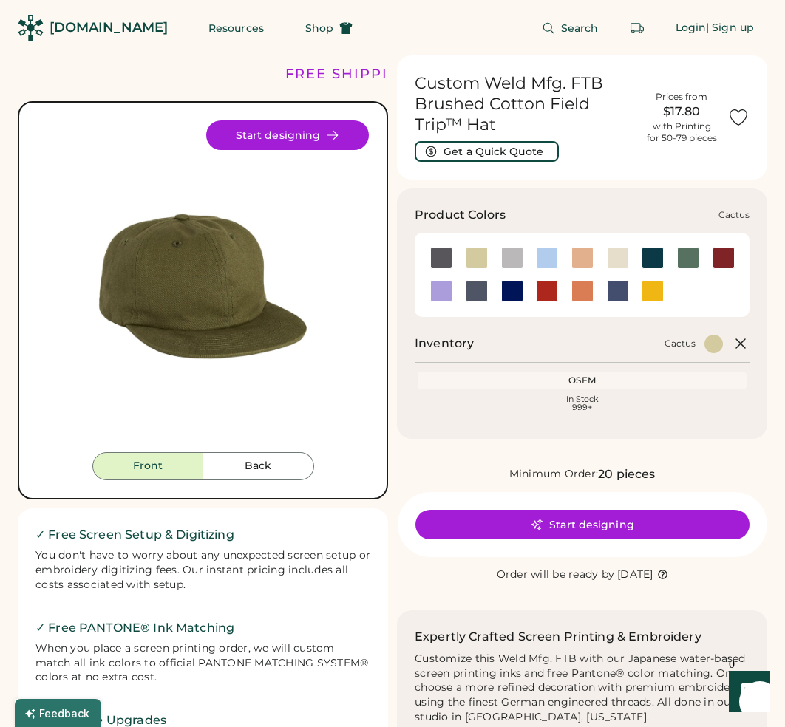
click at [480, 259] on div at bounding box center [477, 258] width 22 height 22
click at [511, 288] on div at bounding box center [512, 291] width 22 height 22
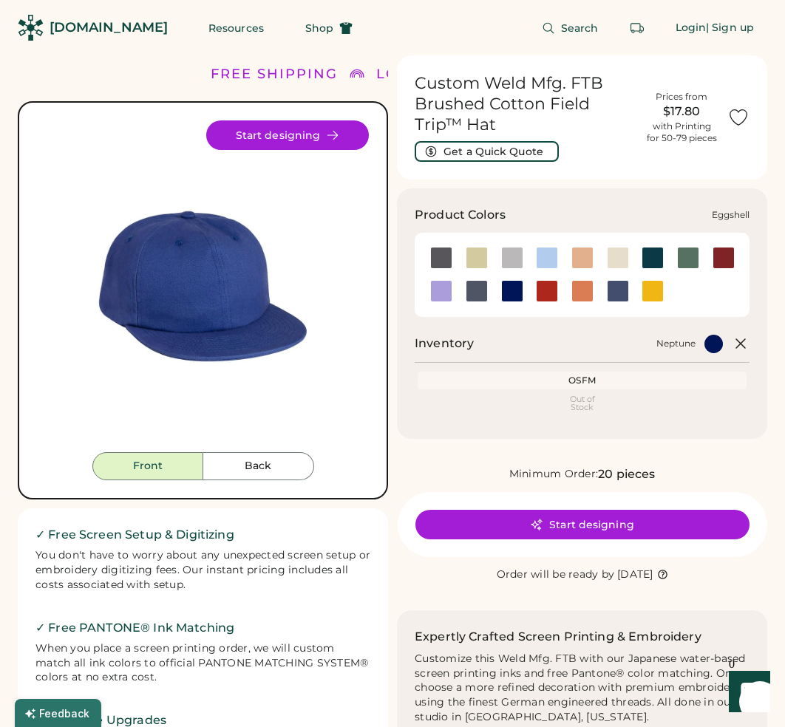
click at [616, 259] on div at bounding box center [618, 258] width 22 height 22
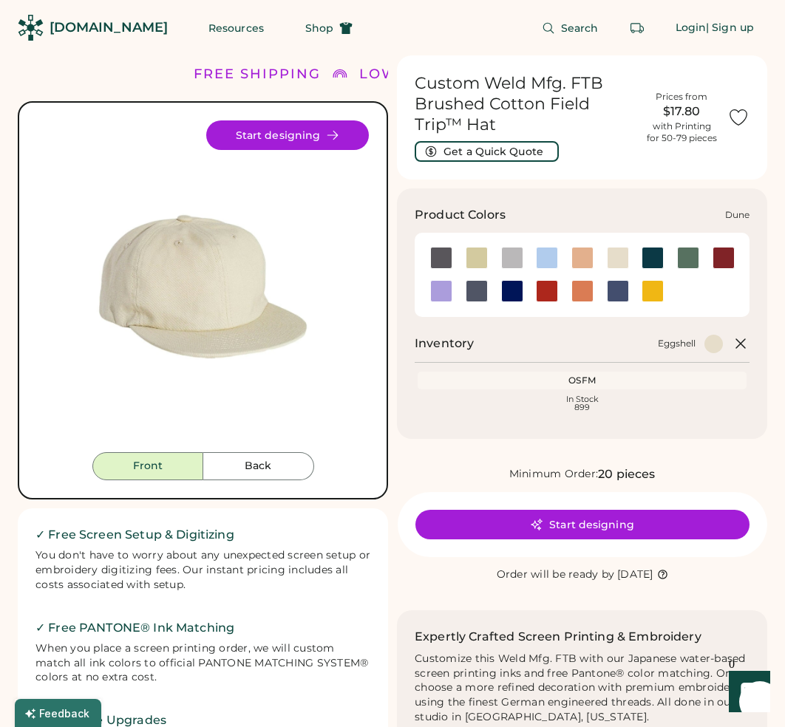
click at [582, 258] on div at bounding box center [582, 258] width 22 height 22
click at [587, 251] on div at bounding box center [582, 258] width 22 height 22
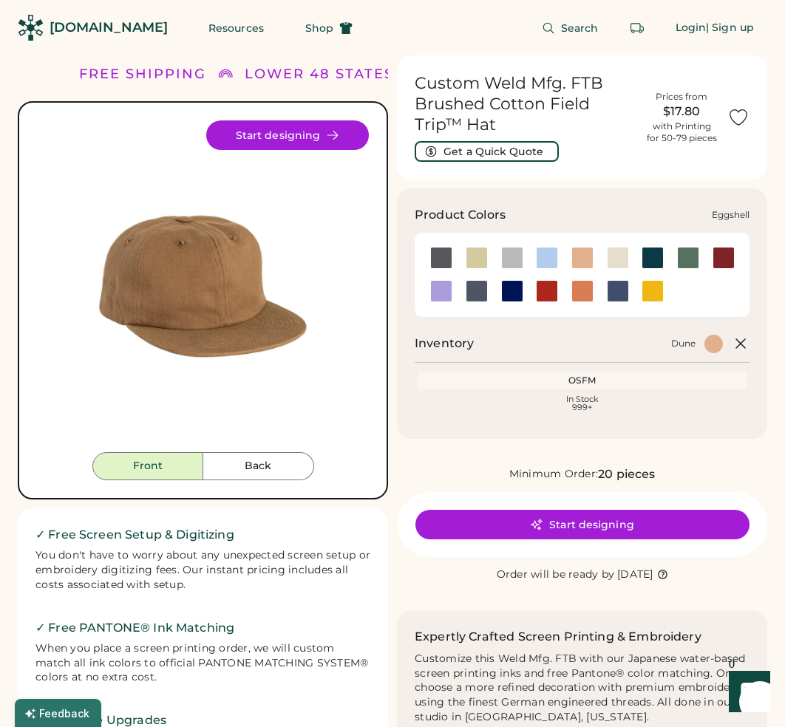
click at [613, 253] on div at bounding box center [618, 258] width 22 height 22
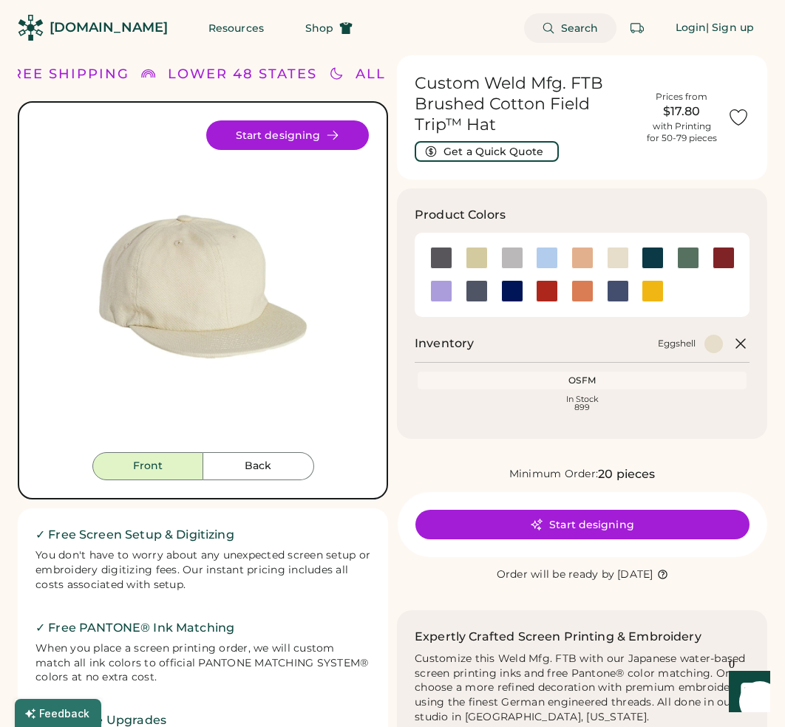
click at [565, 29] on span "Search" at bounding box center [580, 28] width 38 height 10
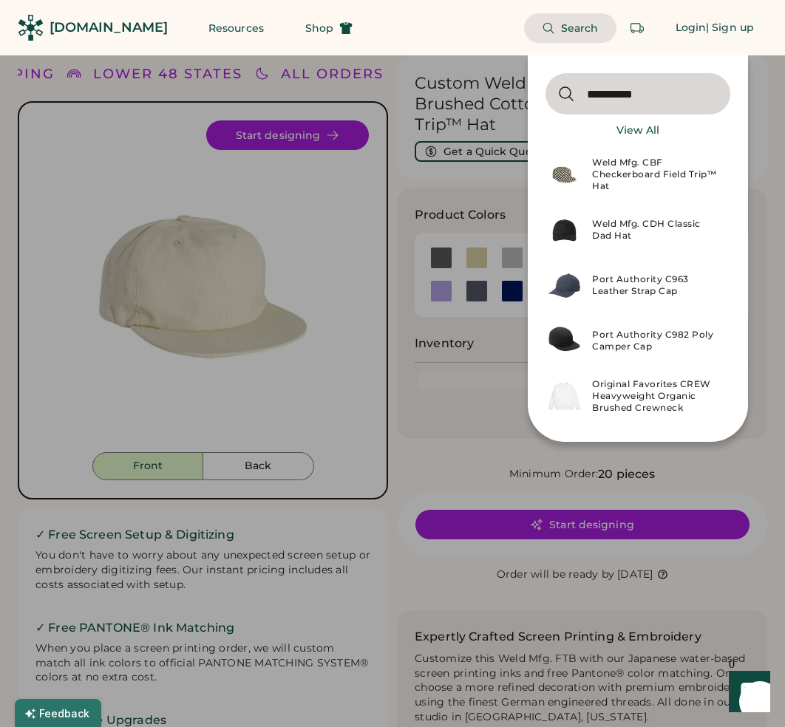
type input "**********"
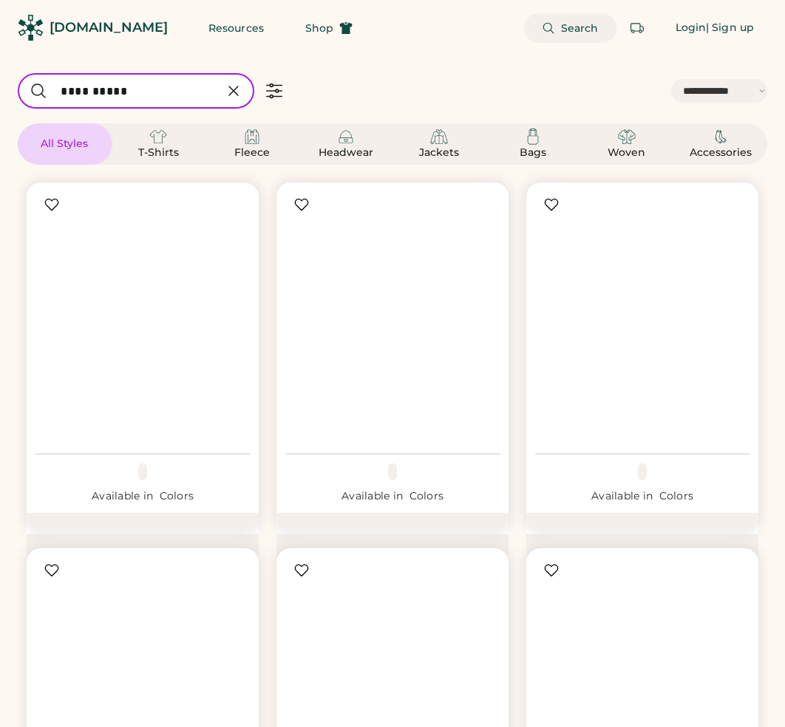
select select "*****"
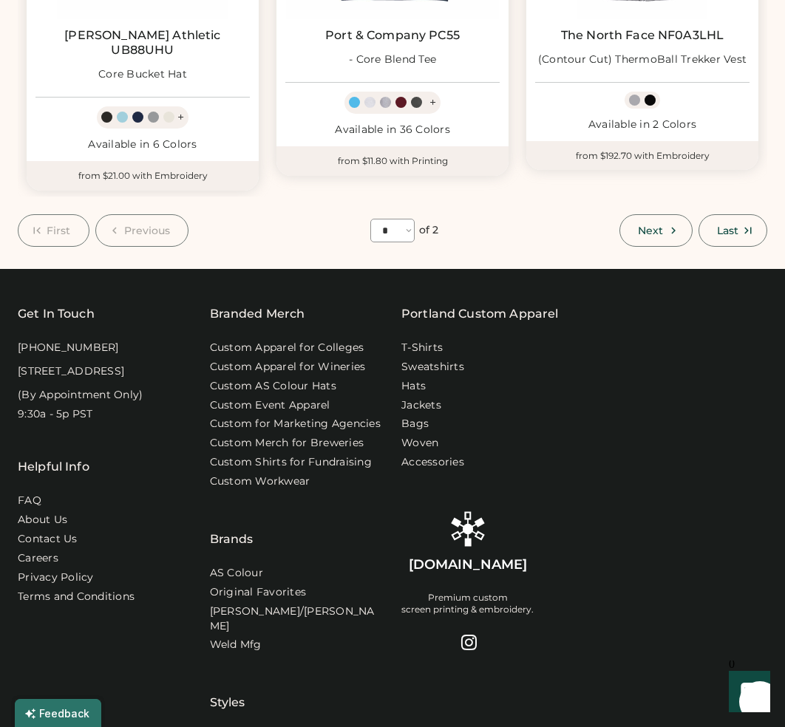
scroll to position [1588, 0]
click at [669, 223] on icon at bounding box center [673, 229] width 13 height 13
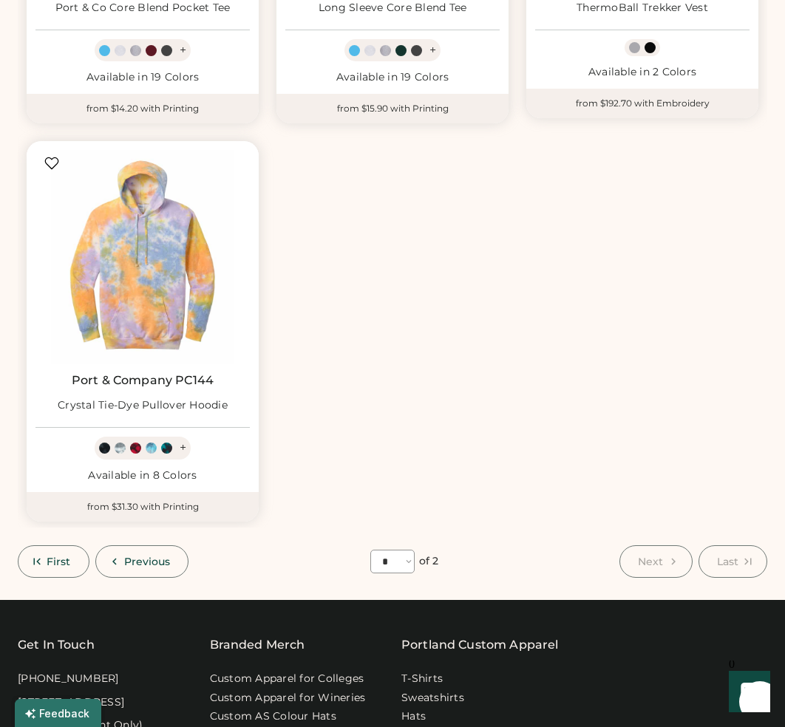
scroll to position [483, 0]
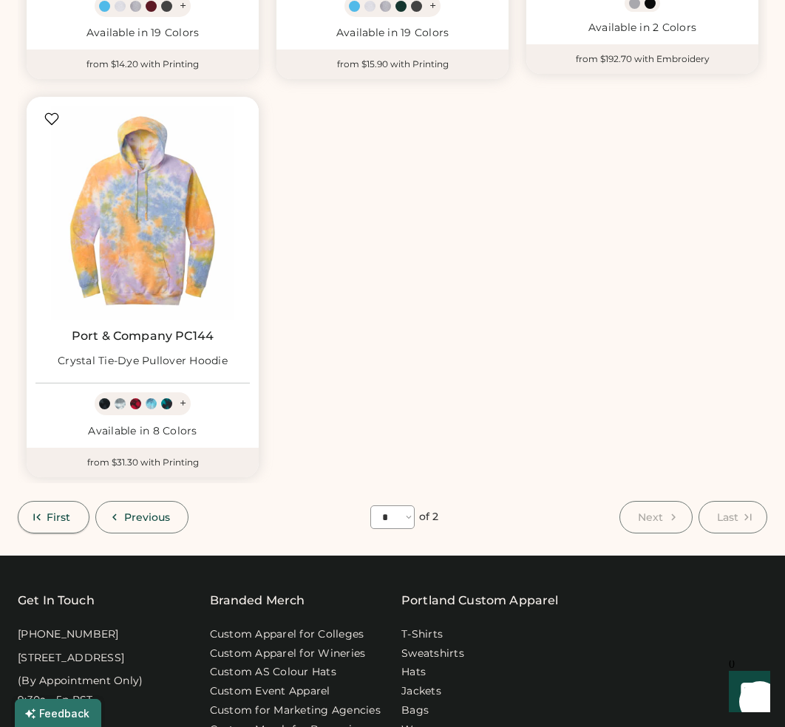
click at [69, 512] on span "First" at bounding box center [59, 517] width 24 height 10
select select "*"
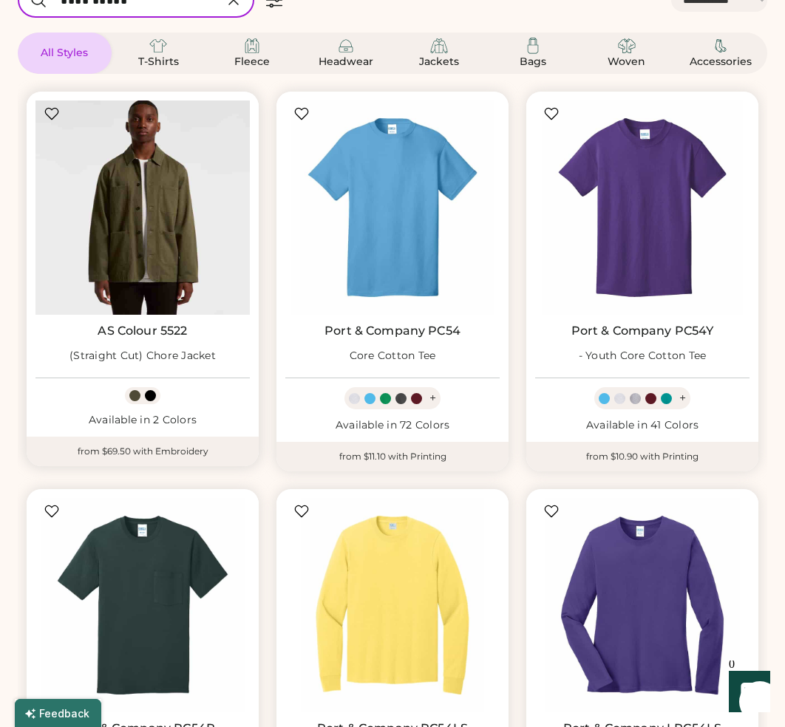
scroll to position [83, 0]
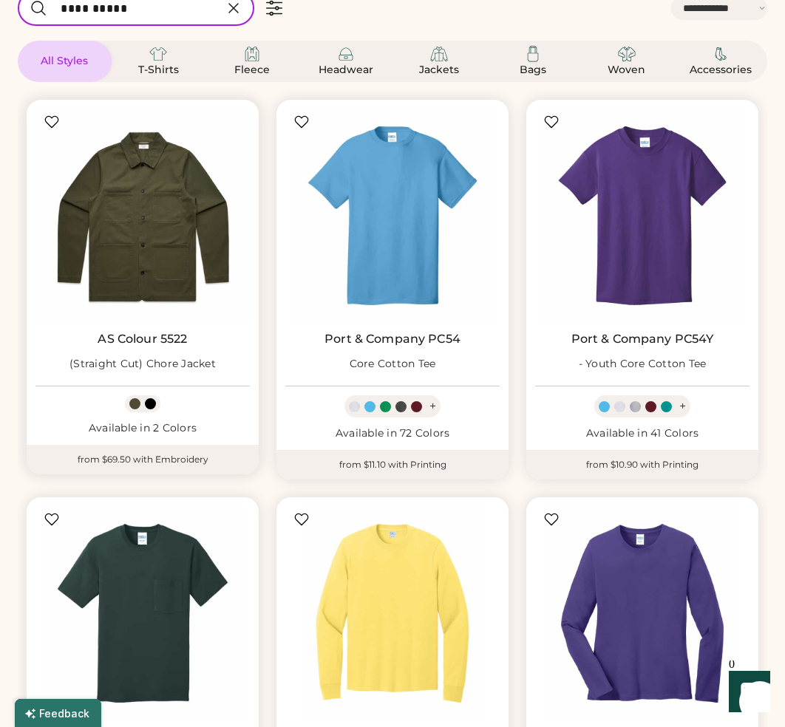
click at [183, 338] on link "AS Colour 5522" at bounding box center [142, 339] width 89 height 15
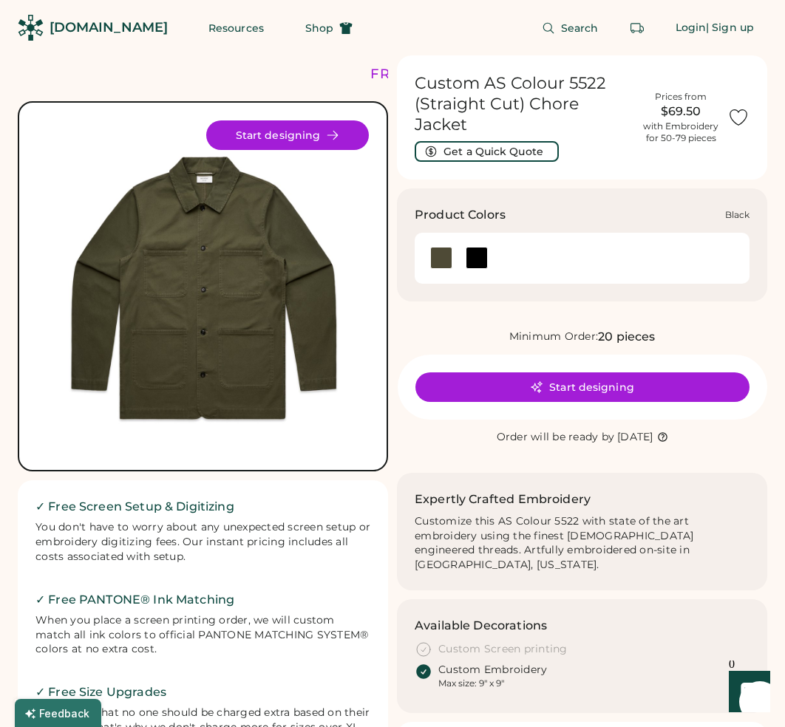
click at [474, 247] on div at bounding box center [477, 258] width 22 height 22
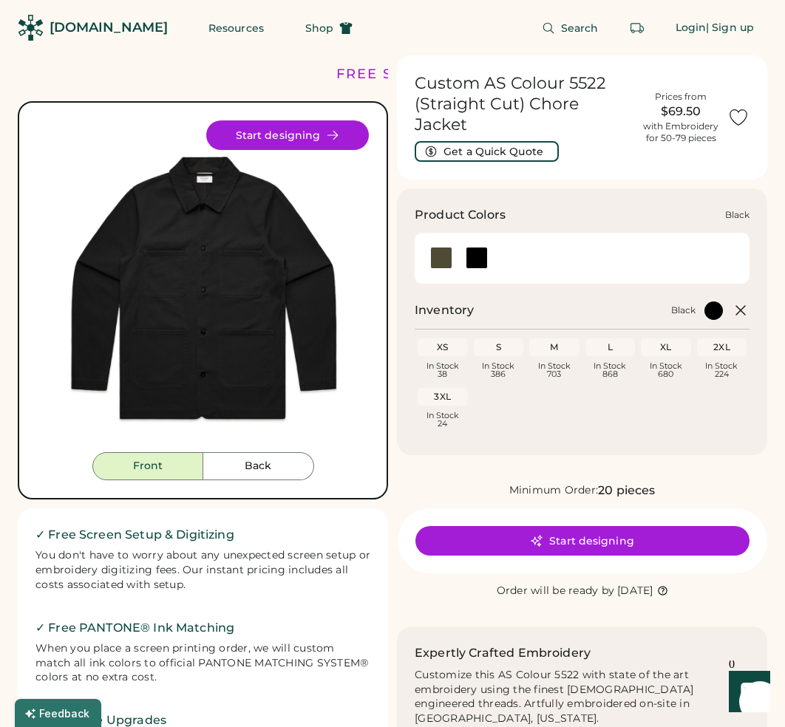
click at [477, 247] on div at bounding box center [477, 258] width 22 height 22
click at [452, 247] on div at bounding box center [441, 258] width 22 height 22
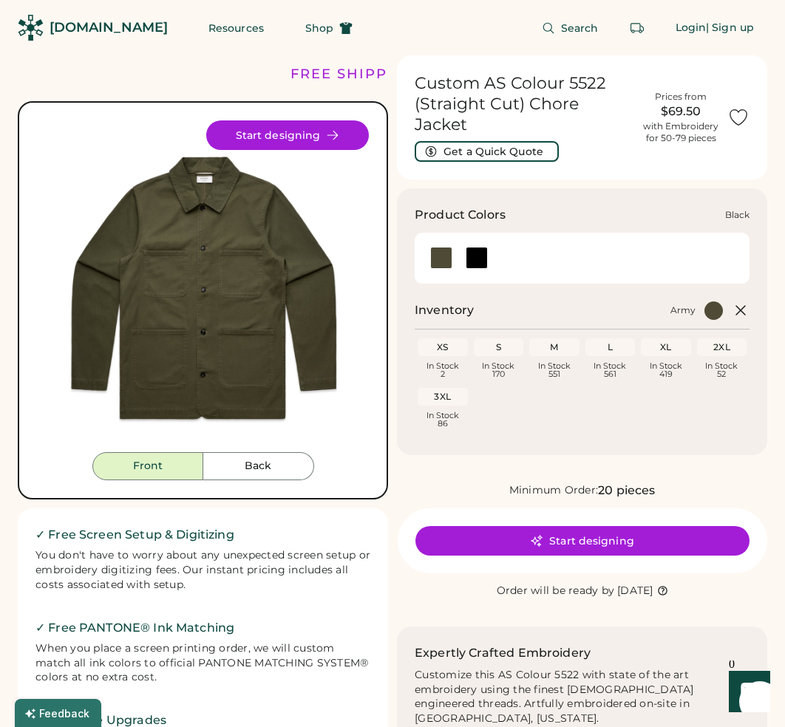
click at [472, 247] on div at bounding box center [477, 258] width 22 height 22
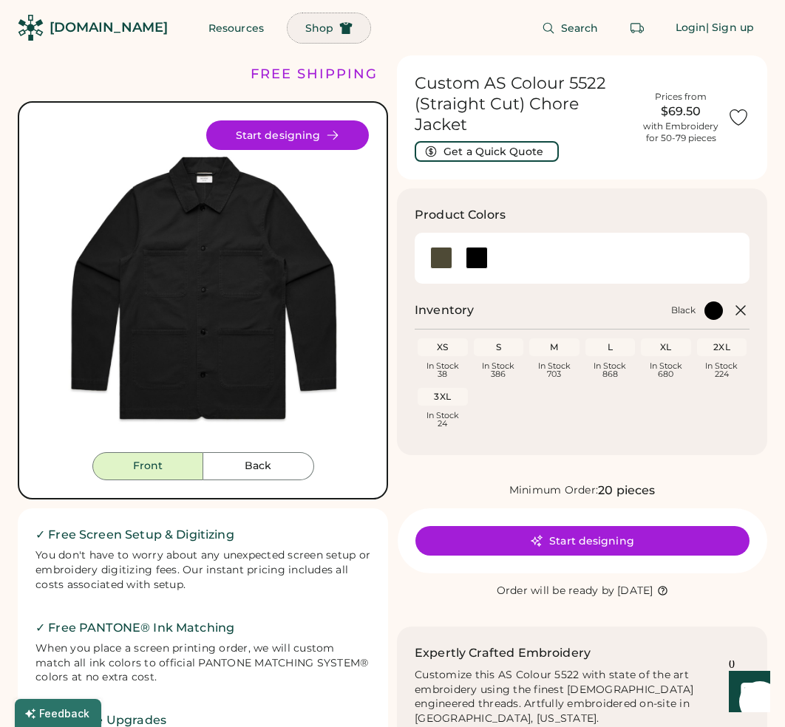
click at [305, 30] on span "Shop" at bounding box center [319, 28] width 28 height 10
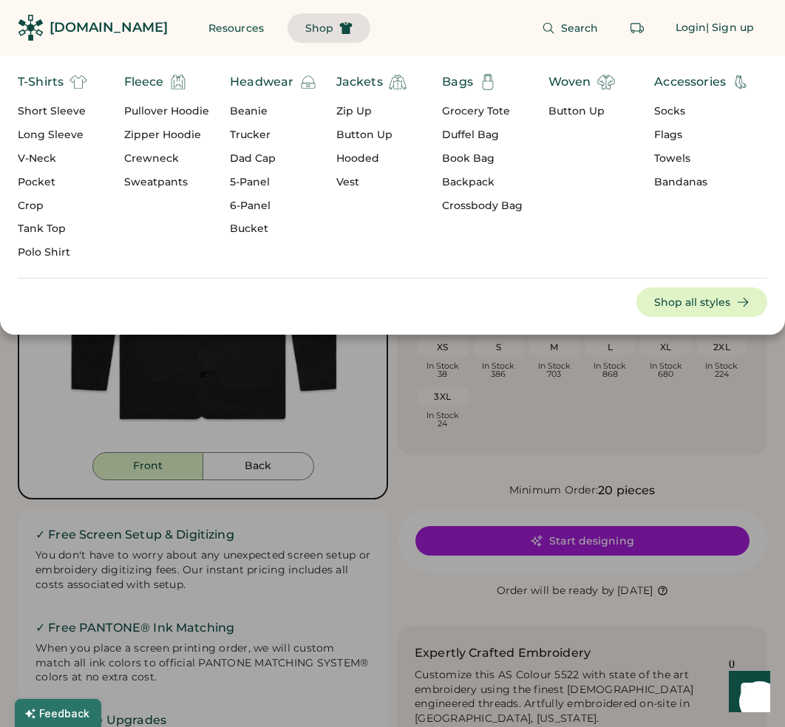
click at [359, 135] on div "Button Up" at bounding box center [371, 135] width 70 height 15
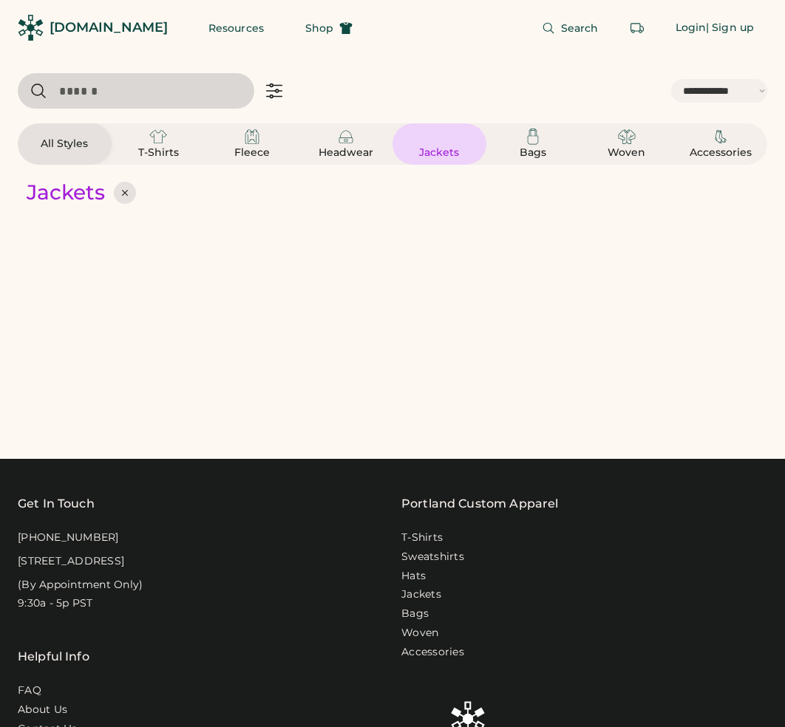
select select "*****"
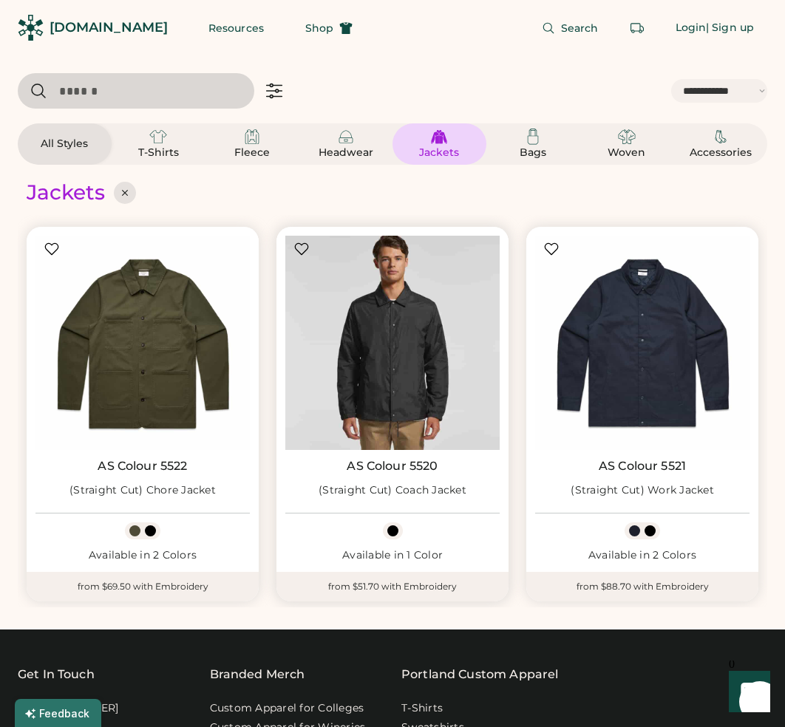
click at [401, 361] on img at bounding box center [392, 343] width 214 height 214
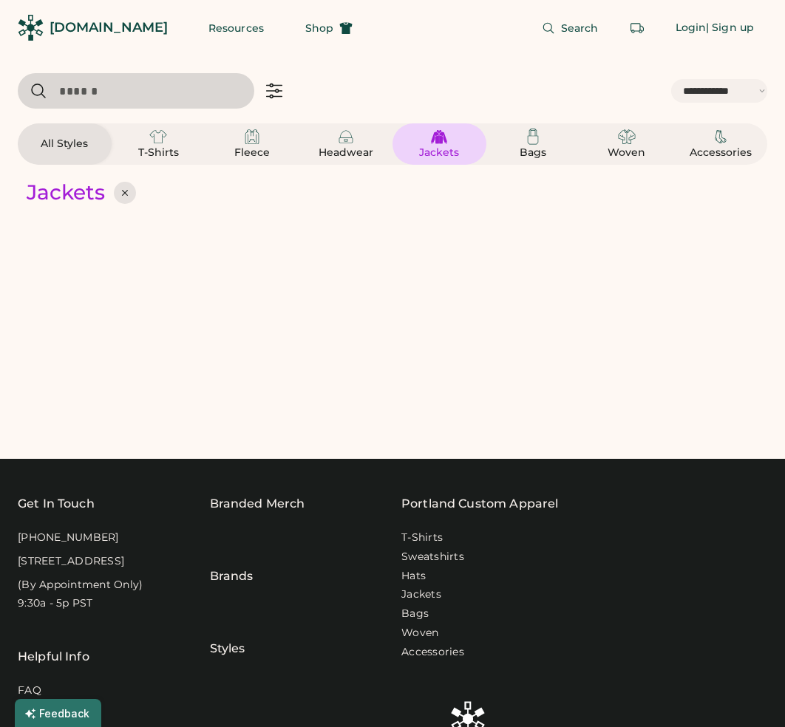
select select "*****"
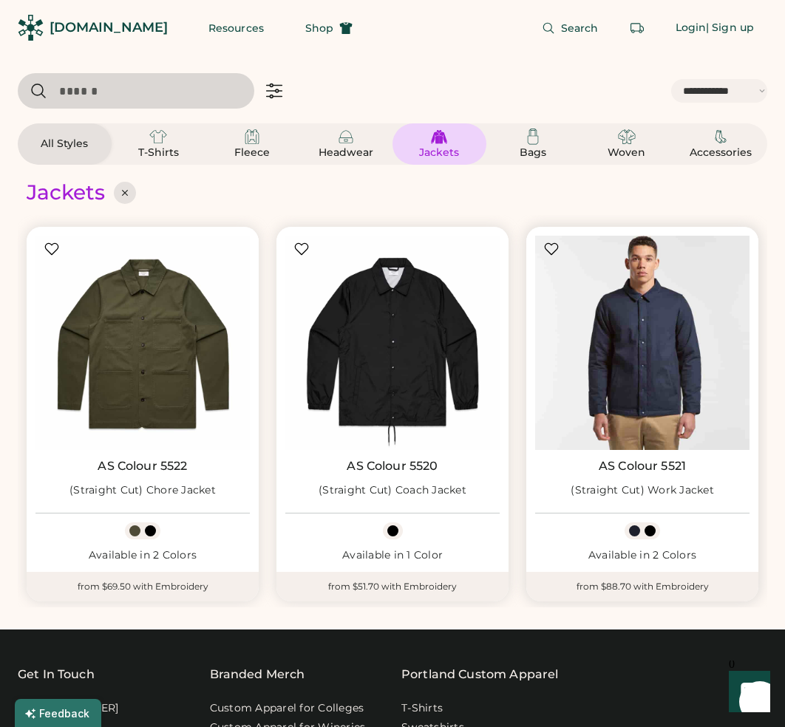
click at [663, 394] on img at bounding box center [642, 343] width 214 height 214
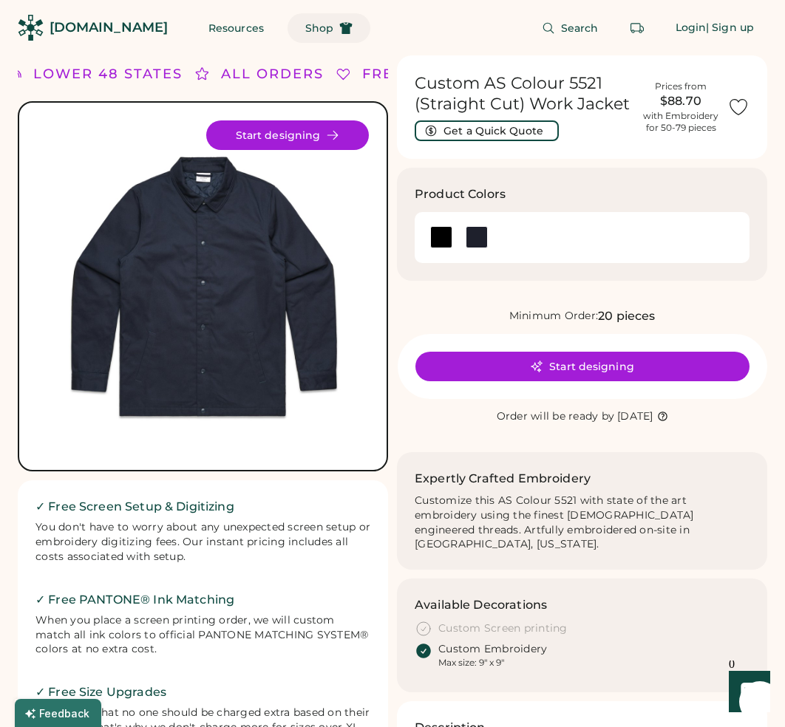
click at [305, 32] on span "Shop" at bounding box center [319, 28] width 28 height 10
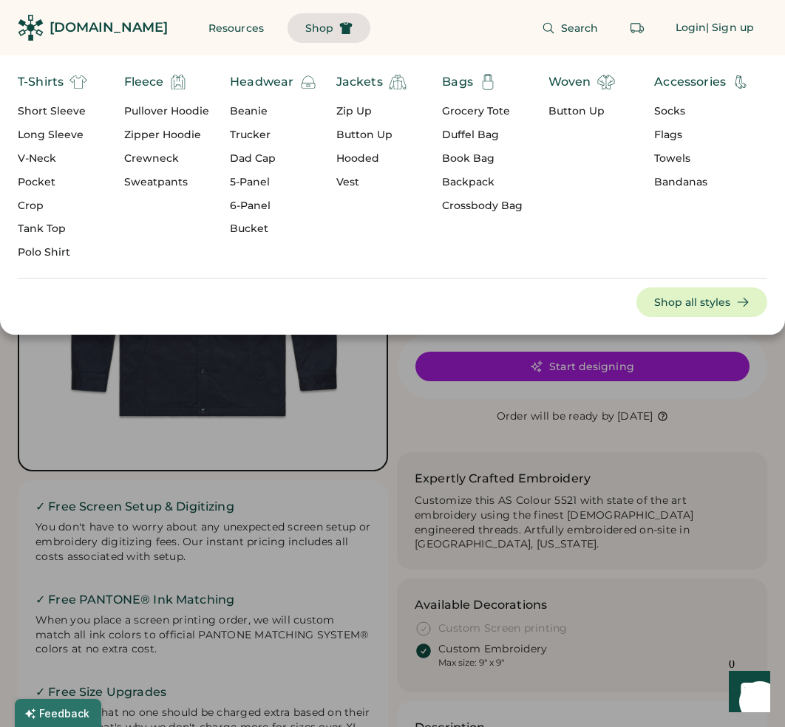
click at [50, 78] on div "T-Shirts" at bounding box center [41, 82] width 46 height 18
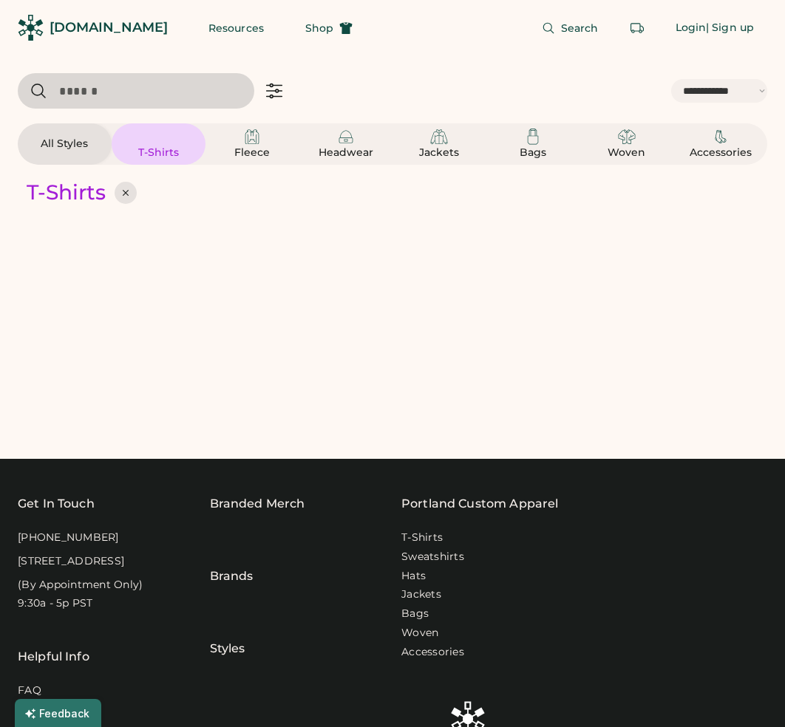
select select "*****"
select select "*"
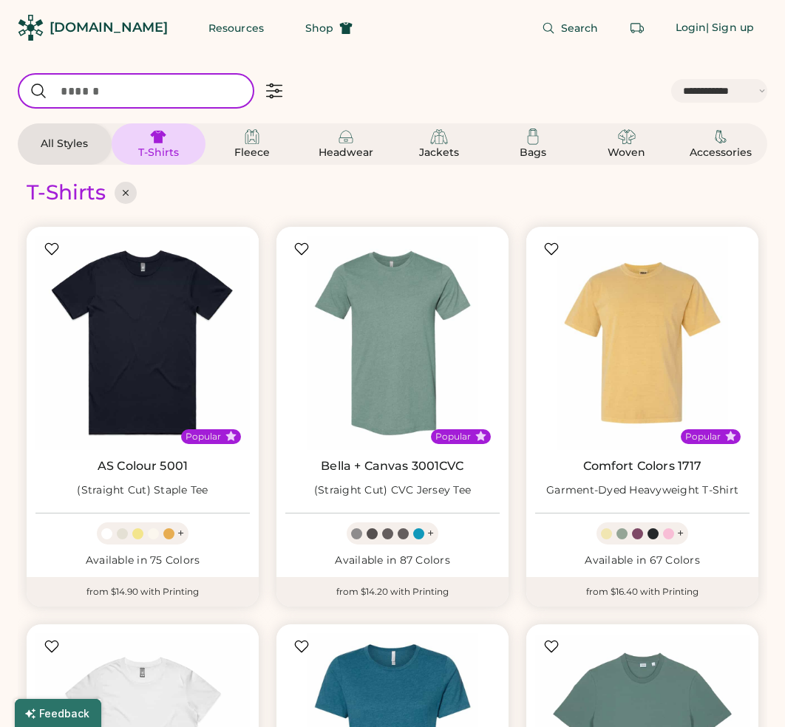
click at [203, 92] on input "input" at bounding box center [136, 90] width 236 height 35
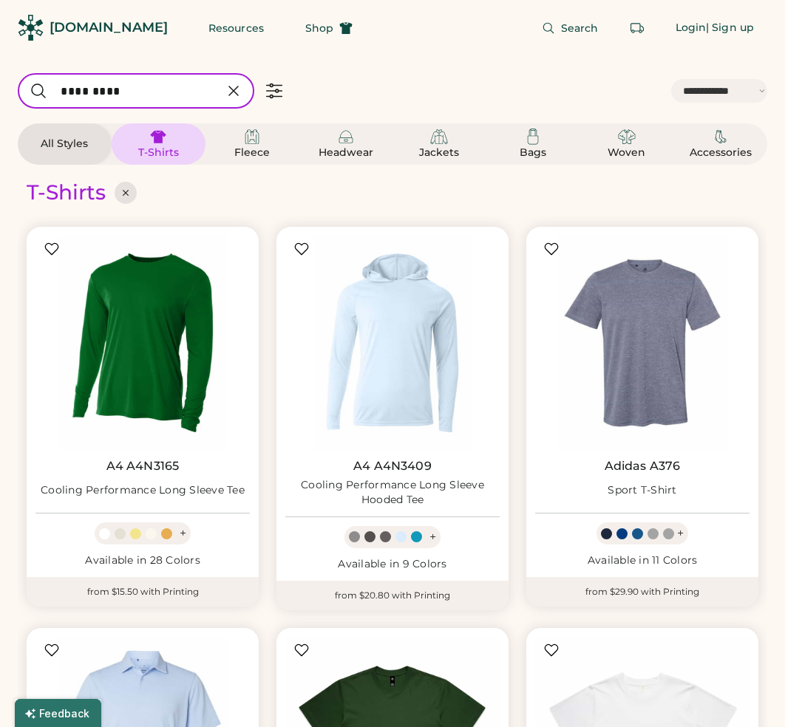
type input "*********"
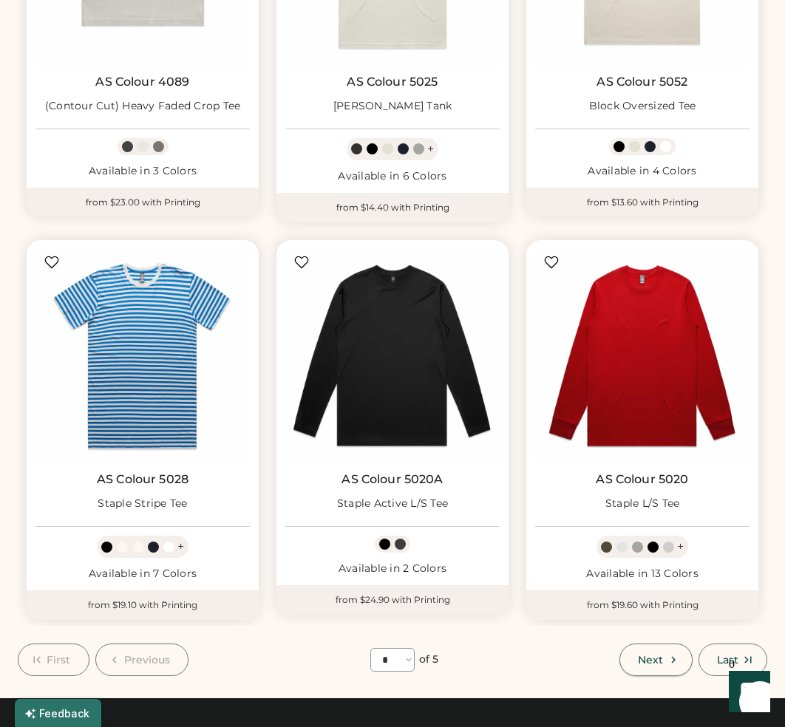
click at [671, 659] on icon at bounding box center [673, 659] width 13 height 13
select select "*"
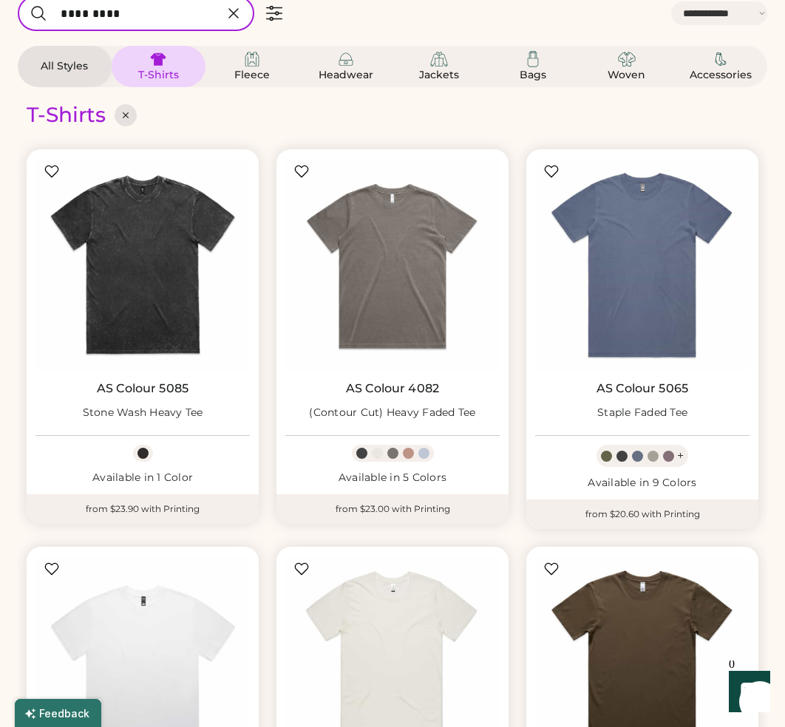
scroll to position [86, 0]
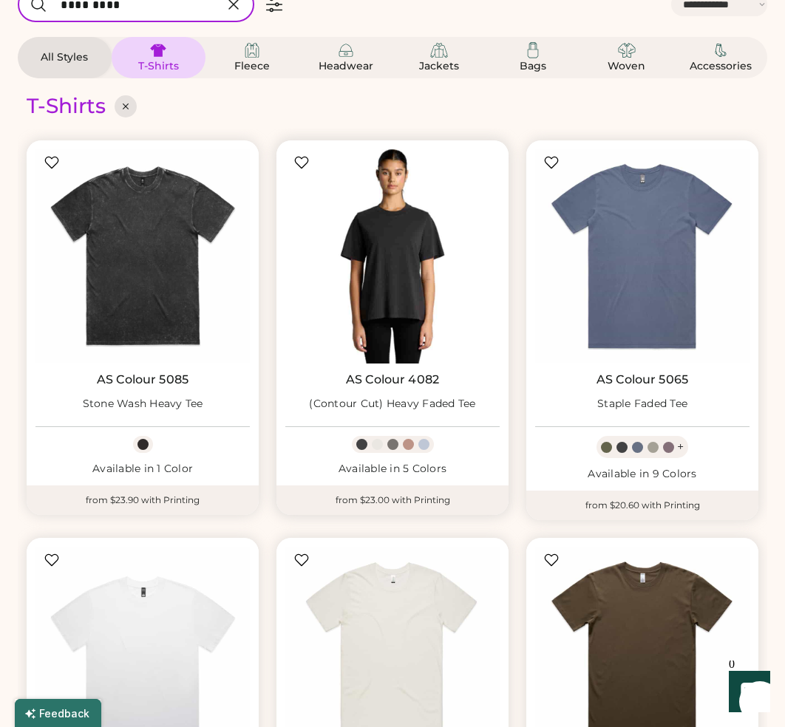
click at [413, 303] on img at bounding box center [392, 256] width 214 height 214
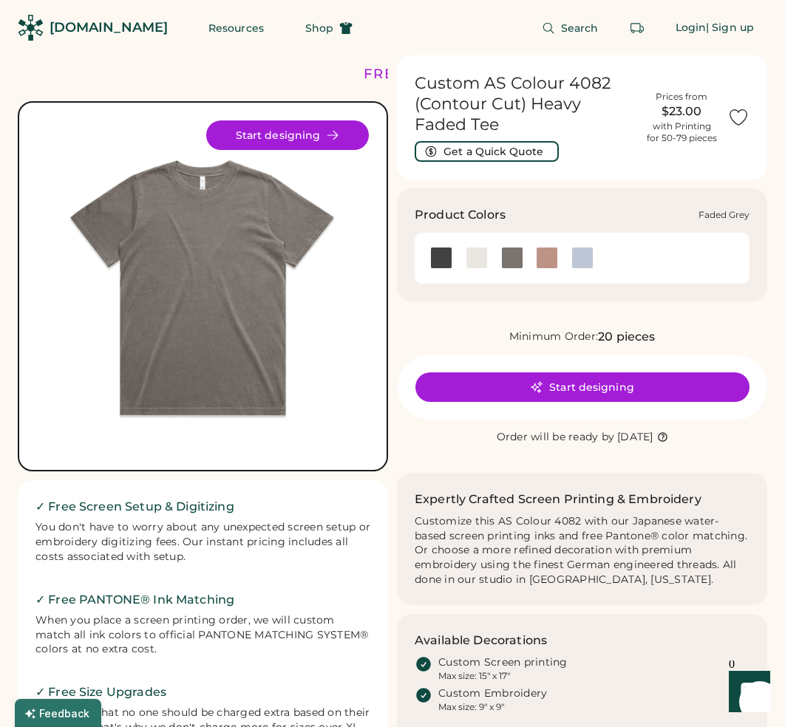
click at [519, 255] on div at bounding box center [512, 258] width 22 height 22
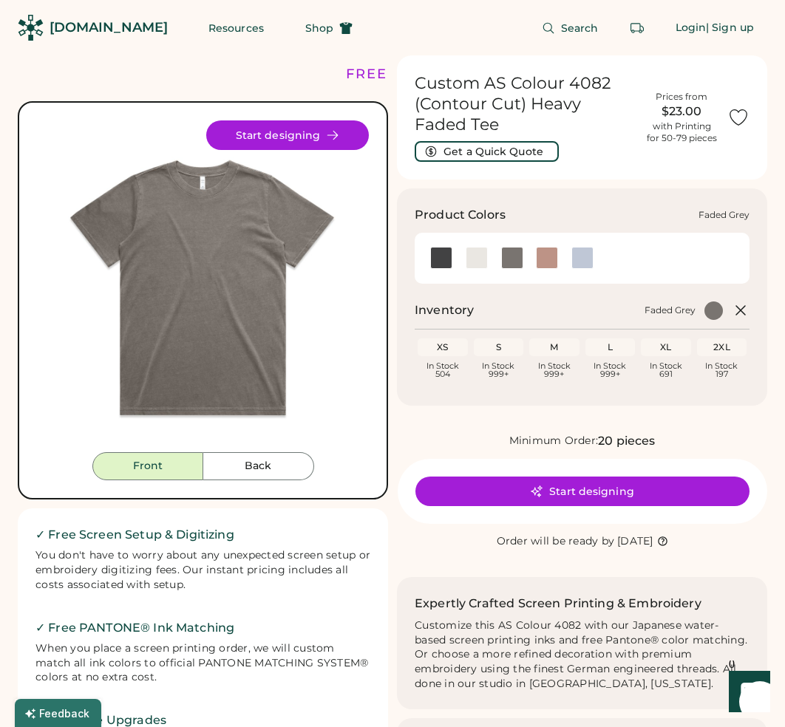
click at [513, 259] on div at bounding box center [512, 258] width 22 height 22
click at [588, 248] on div at bounding box center [582, 258] width 22 height 22
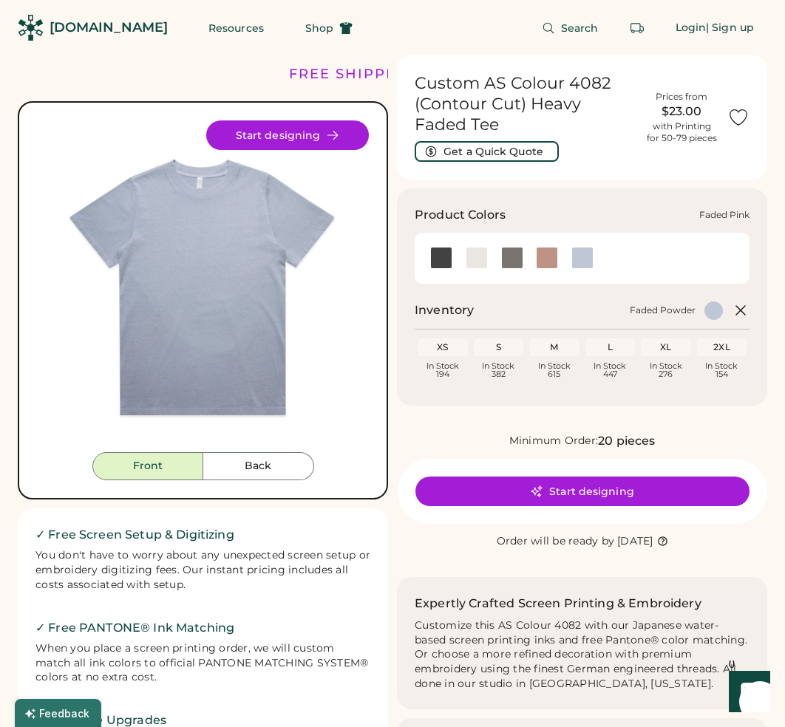
click at [545, 258] on div at bounding box center [547, 258] width 22 height 22
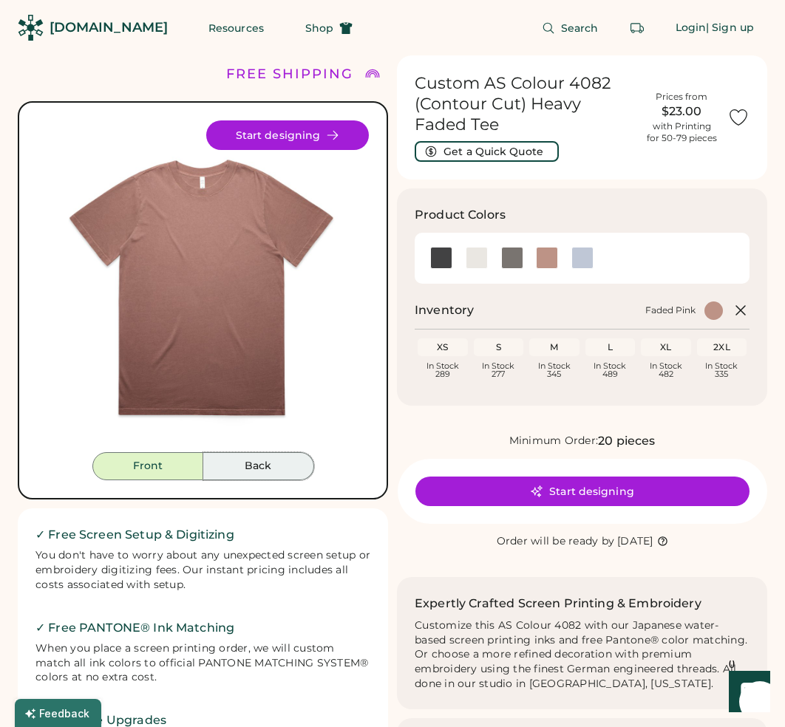
click at [260, 459] on button "Back" at bounding box center [258, 466] width 111 height 28
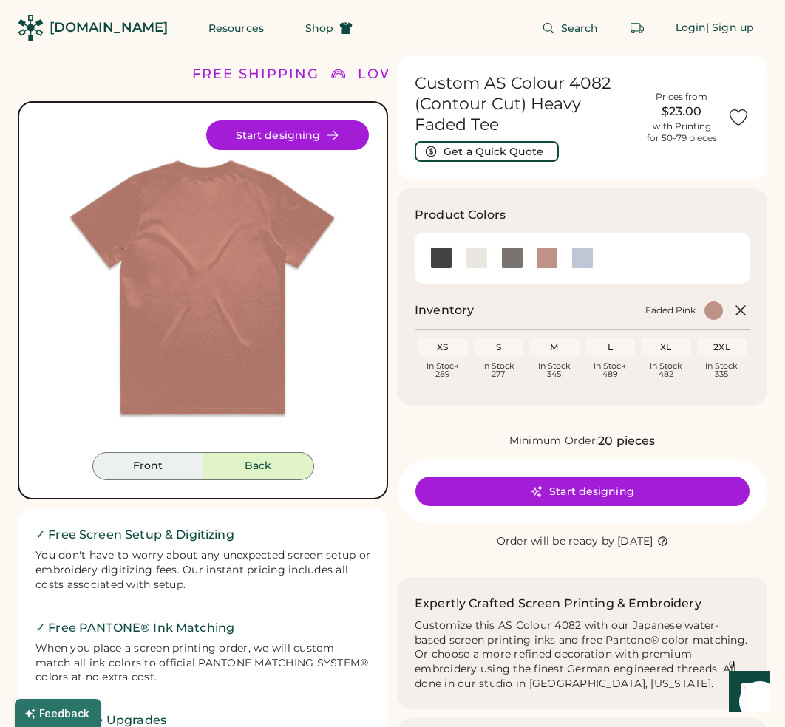
click at [188, 467] on button "Front" at bounding box center [147, 466] width 111 height 28
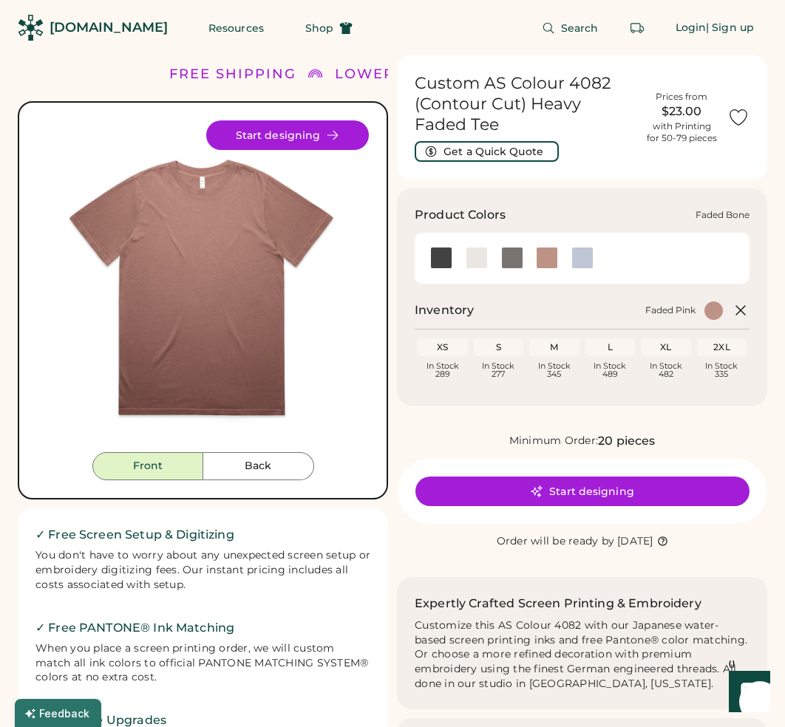
click at [481, 256] on div at bounding box center [477, 258] width 22 height 22
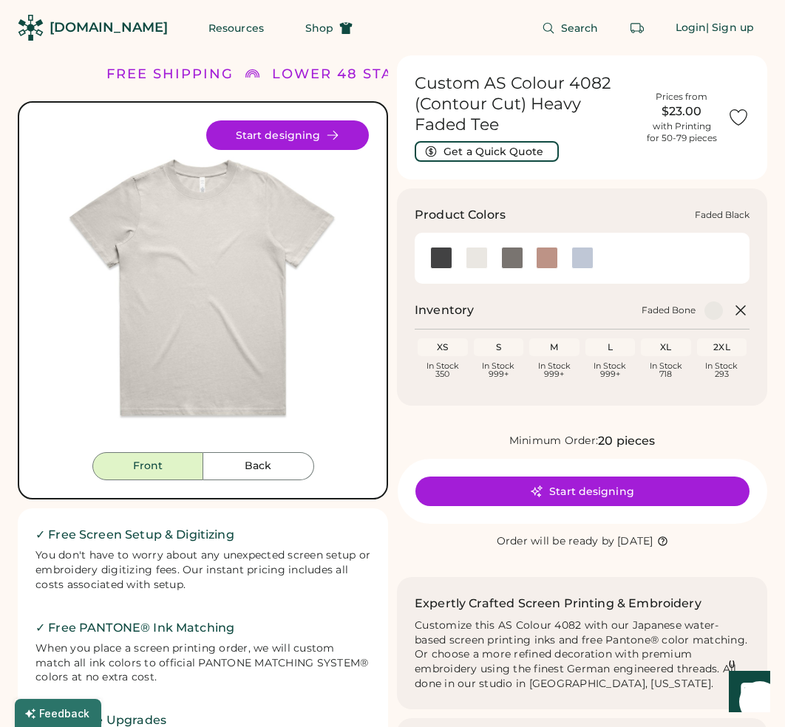
click at [446, 258] on div at bounding box center [441, 258] width 22 height 22
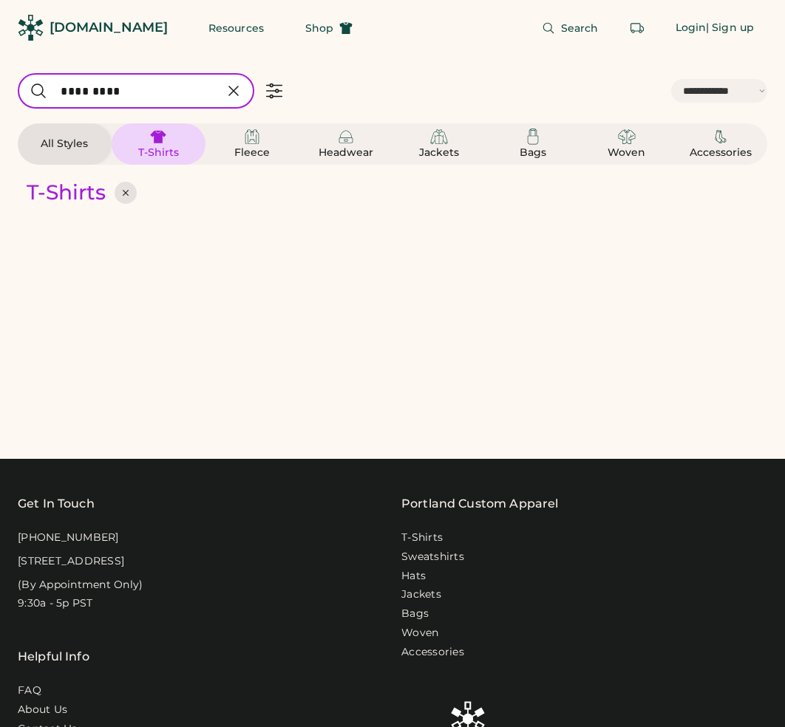
select select "*****"
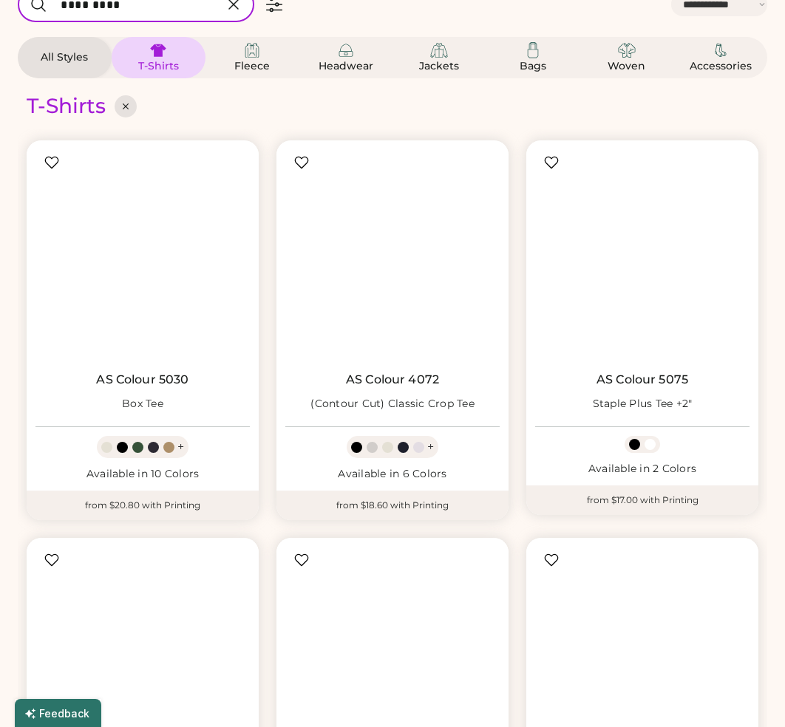
select select "*"
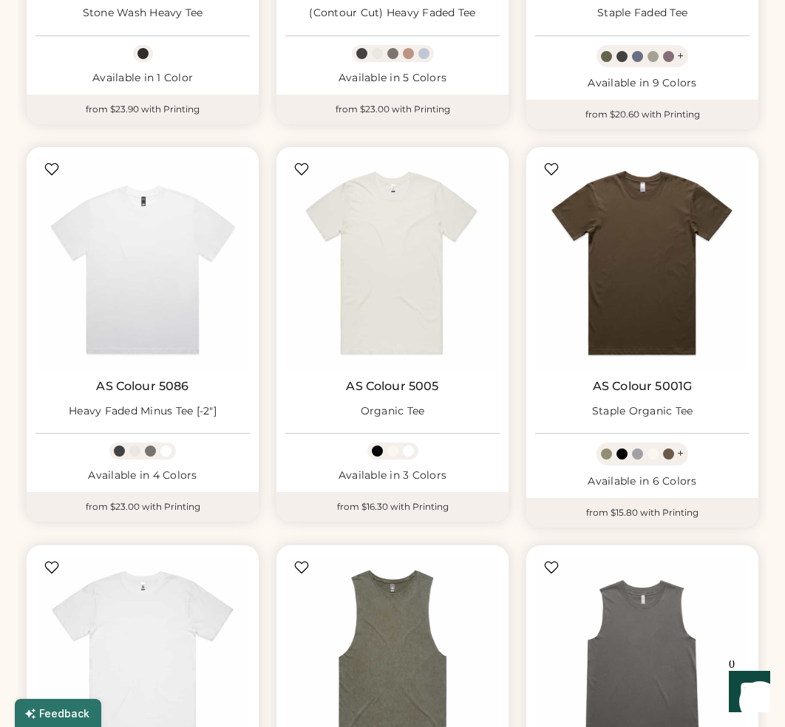
scroll to position [511, 0]
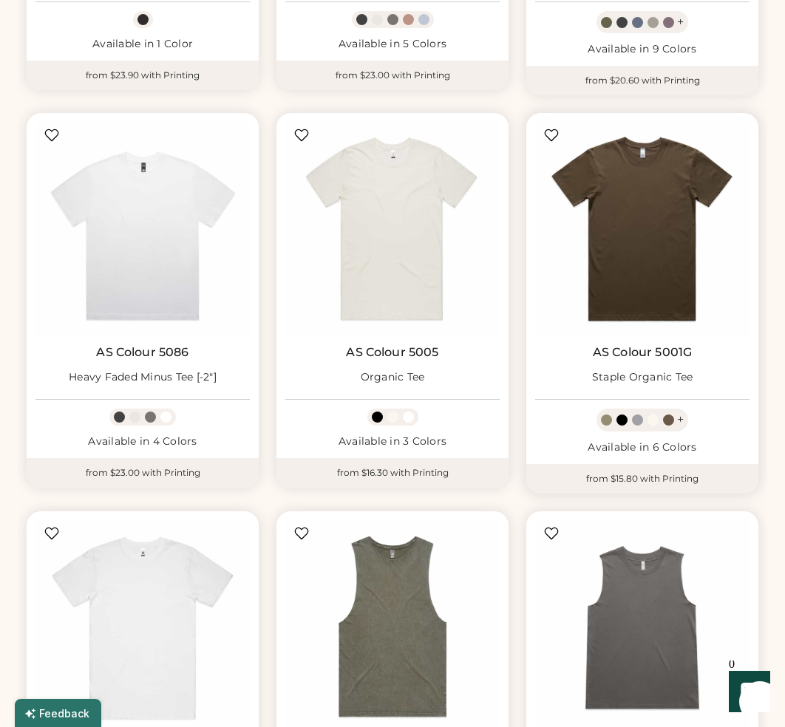
click at [664, 353] on link "AS Colour 5001G" at bounding box center [642, 352] width 99 height 15
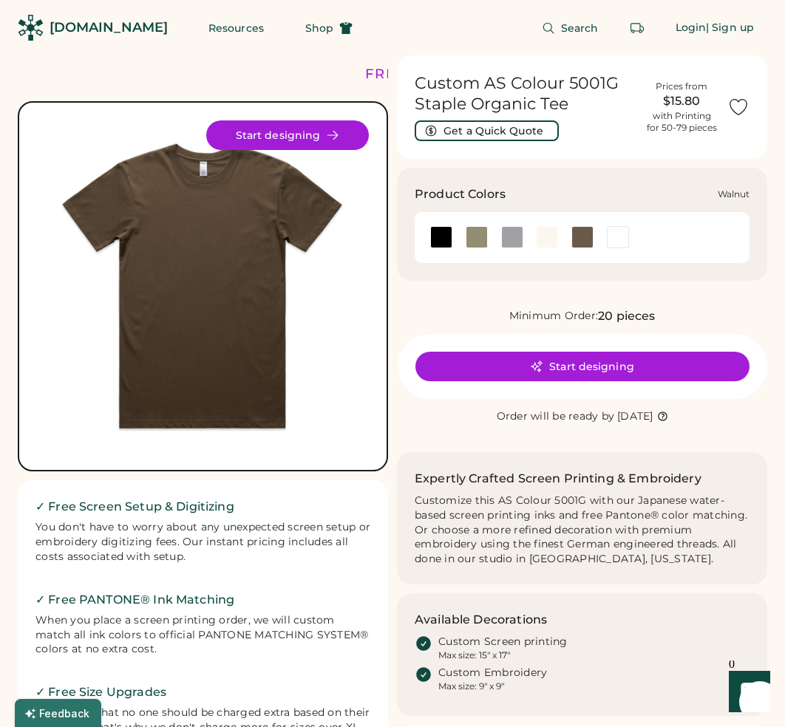
click at [582, 228] on div at bounding box center [582, 237] width 22 height 22
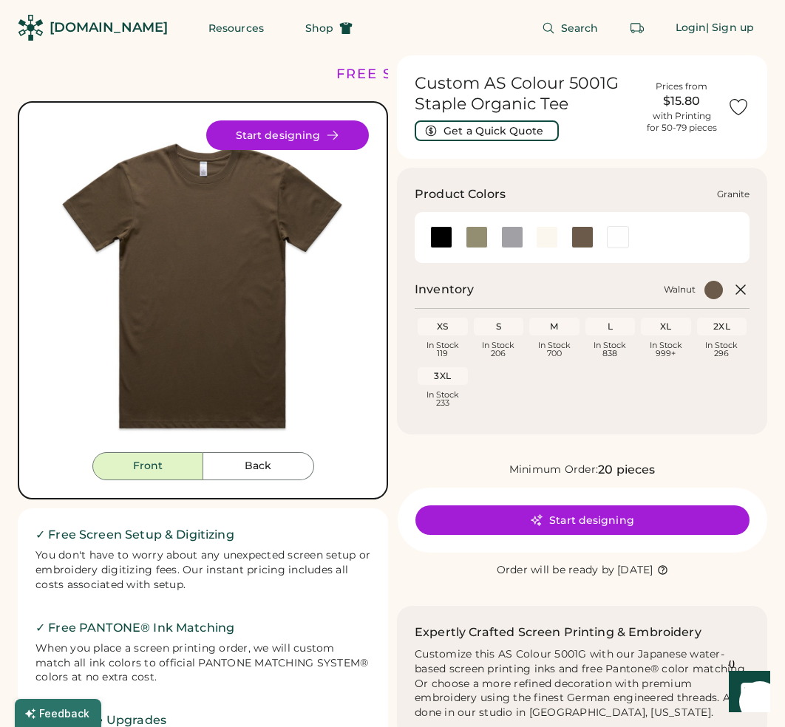
click at [511, 234] on div at bounding box center [512, 237] width 22 height 22
